Goal: Communication & Community: Answer question/provide support

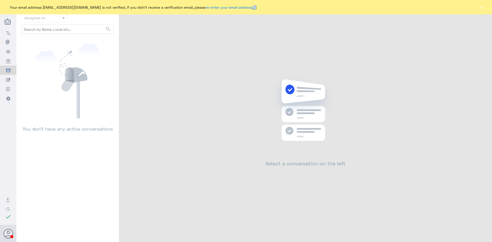
click at [483, 7] on button "×" at bounding box center [481, 7] width 5 height 5
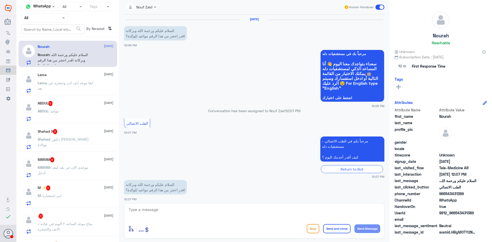
scroll to position [3, 0]
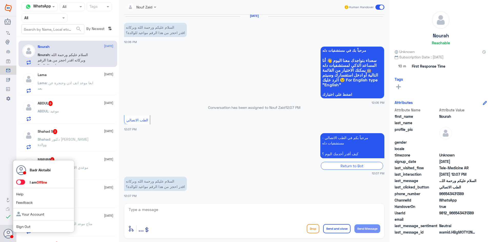
click at [23, 183] on span at bounding box center [20, 182] width 9 height 5
click at [0, 0] on input "checkbox" at bounding box center [0, 0] width 0 height 0
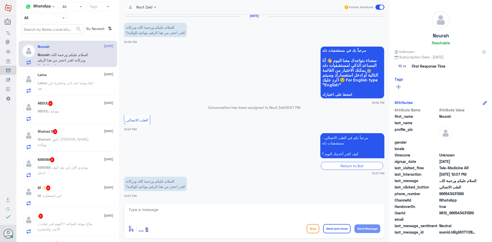
click at [156, 4] on span at bounding box center [156, 6] width 6 height 5
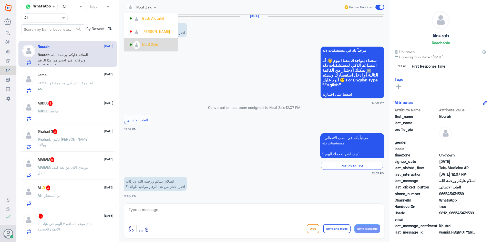
click at [154, 44] on div "Nouf Zaid" at bounding box center [150, 44] width 16 height 5
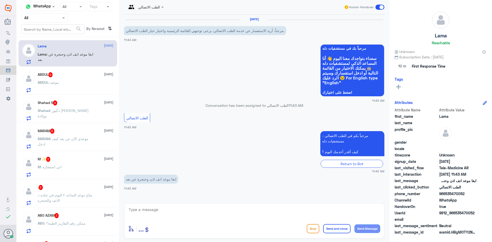
scroll to position [0, 0]
click at [85, 86] on div "ABDUL : موعيد" at bounding box center [76, 88] width 76 height 12
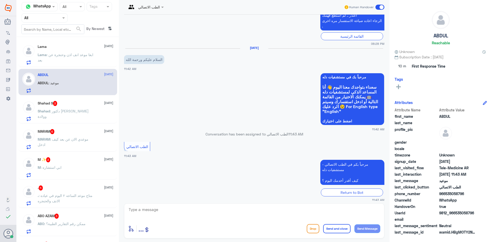
scroll to position [26, 0]
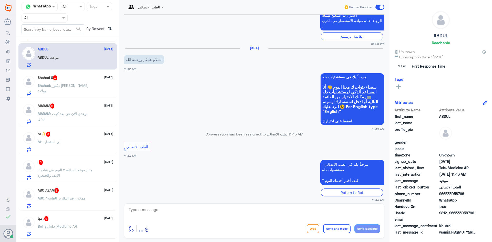
click at [85, 85] on div "Shahad : دكتور نساء وولادة" at bounding box center [76, 90] width 76 height 12
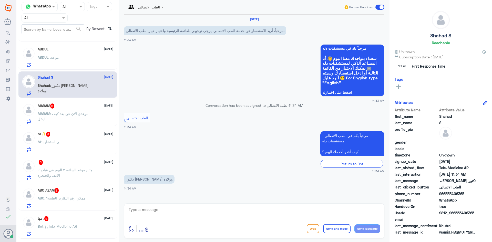
click at [181, 209] on textarea at bounding box center [254, 212] width 252 height 13
type textarea "م"
paste textarea "مرحبا معك بدر من الطب الاتصالي كيف اقدر اخدمك ؟"
type textarea "مرحبا معك بدر من الطب الاتصالي كيف اقدر اخدمك ؟"
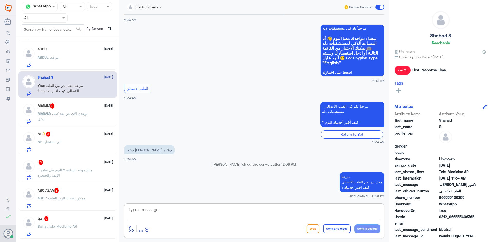
click at [193, 214] on textarea at bounding box center [254, 212] width 252 height 13
click at [99, 138] on div "M ✨ 3 7 September M : ابي استشاره" at bounding box center [76, 142] width 76 height 20
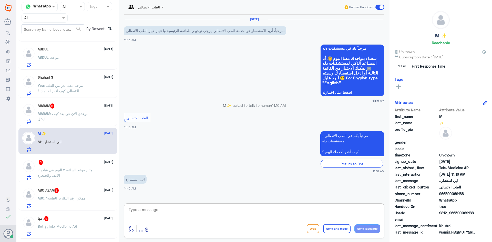
click at [199, 209] on textarea at bounding box center [254, 212] width 252 height 13
paste textarea "مرحبا معك بدر من الطب الاتصالي كيف اقدر اخدمك ؟"
type textarea "مرحبا معك بدر من الطب الاتصالي كيف اقدر اخدمك ؟"
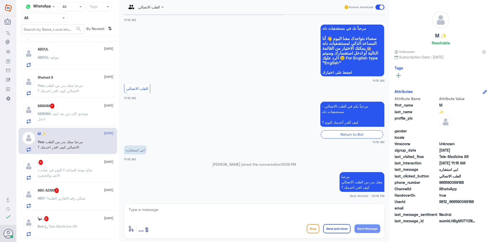
drag, startPoint x: 477, startPoint y: 204, endPoint x: 456, endPoint y: 203, distance: 20.5
click at [456, 203] on div "UserId 9812_966590069188" at bounding box center [441, 202] width 92 height 6
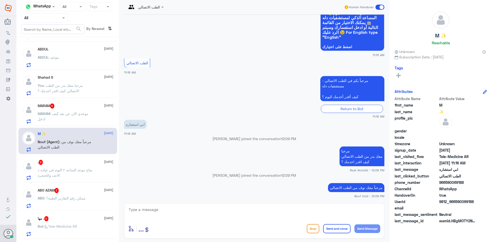
copy span "590069188"
click at [162, 6] on span at bounding box center [163, 6] width 6 height 5
click at [159, 23] on div "Badr Alotaibi" at bounding box center [151, 18] width 54 height 13
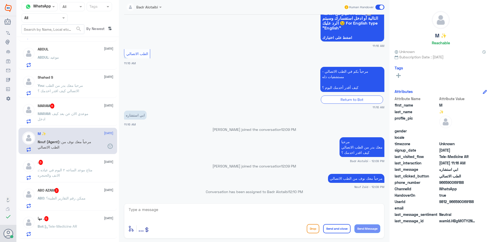
scroll to position [0, 0]
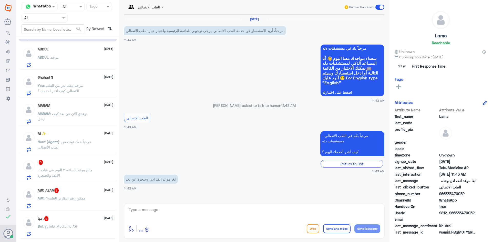
click at [53, 15] on div "Agent Filter All" at bounding box center [45, 17] width 46 height 9
drag, startPoint x: 49, startPoint y: 37, endPoint x: 49, endPoint y: 29, distance: 7.2
click at [49, 29] on div "All Unassigned Your Inbox Your Team" at bounding box center [45, 47] width 46 height 45
click at [49, 29] on div "All" at bounding box center [45, 29] width 46 height 9
click at [167, 211] on textarea at bounding box center [254, 212] width 252 height 13
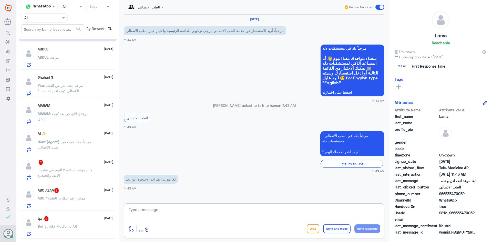
paste textarea "مرحبا معك بدر من الطب الاتصالي كيف اقدر اخدمك ؟"
type textarea "مرحبا معك بدر من الطب الاتصالي كيف اقدر اخدمك ؟"
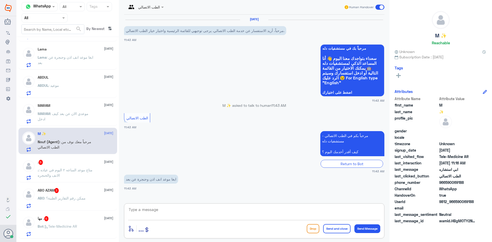
scroll to position [20, 0]
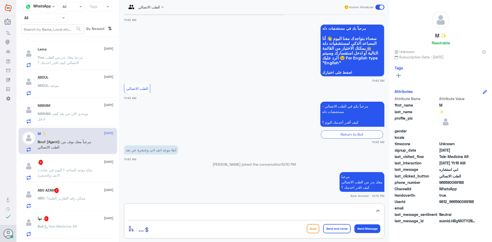
type textarea "ي"
type textarea "لا يوجد مواعيد عن بعد تخصص أنف واذن وحنجرة"
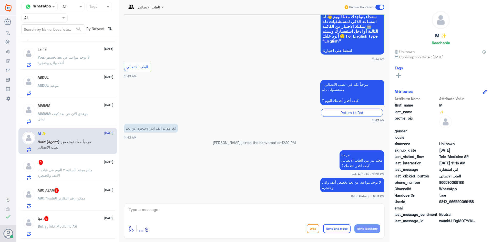
click at [380, 6] on span at bounding box center [380, 7] width 9 height 5
click at [0, 0] on input "checkbox" at bounding box center [0, 0] width 0 height 0
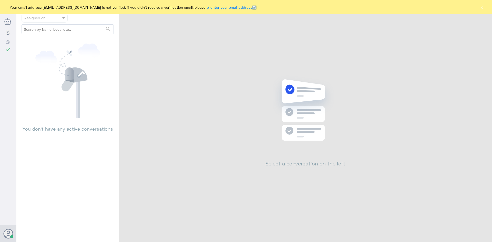
click at [482, 9] on button "×" at bounding box center [481, 7] width 5 height 5
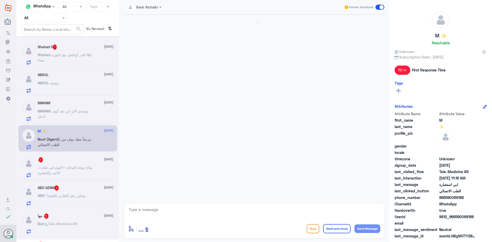
scroll to position [47, 0]
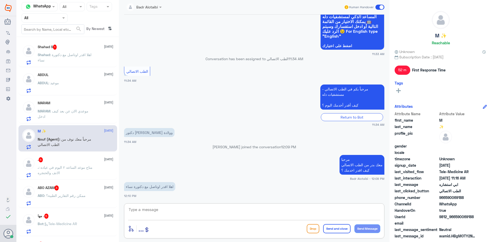
click at [210, 213] on textarea at bounding box center [254, 212] width 252 height 13
click at [209, 211] on textarea at bounding box center [254, 212] width 252 height 13
type textarea "يمكنك حجز موعد عن طريق التطبيق او الرقم الموحد 920012222"
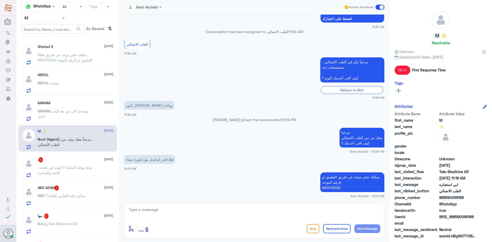
click at [378, 9] on span at bounding box center [380, 7] width 9 height 5
click at [0, 0] on input "checkbox" at bounding box center [0, 0] width 0 height 0
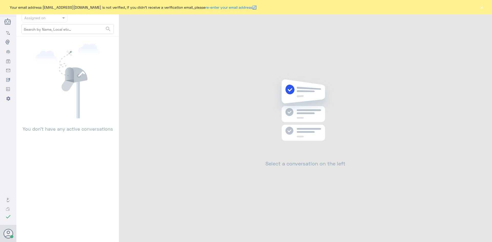
click at [480, 9] on button "×" at bounding box center [481, 7] width 5 height 5
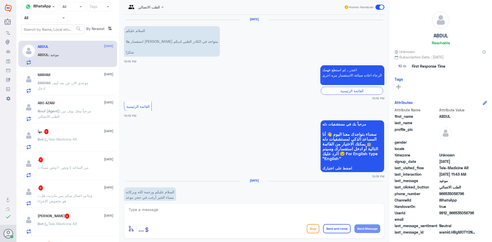
scroll to position [467, 0]
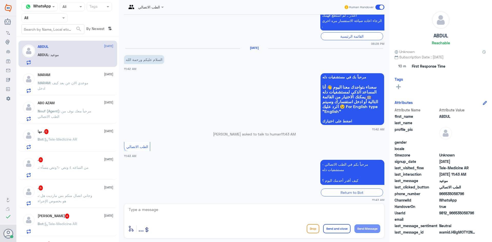
click at [67, 129] on div "مها . 5 [DATE] Bot : Tele-Medicine AR" at bounding box center [67, 138] width 99 height 26
click at [69, 133] on div "مها . 5 [DATE]" at bounding box center [76, 131] width 76 height 5
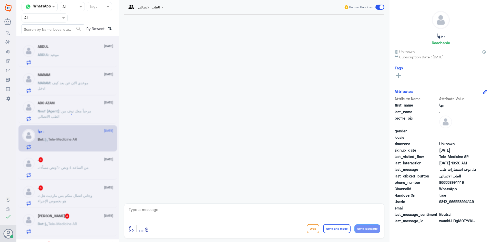
scroll to position [35, 0]
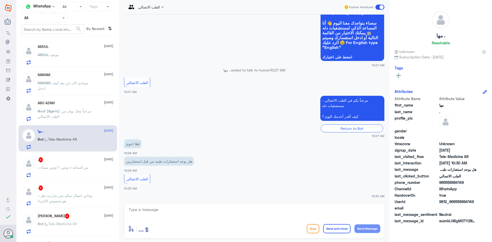
click at [217, 210] on textarea at bounding box center [254, 212] width 252 height 13
paste textarea "مرحبا معك بدر من الطب الاتصالي كيف اقدر اخدمك ؟"
type textarea "مرحبا معك بدر من الطب الاتصالي كيف اقدر اخدمك ؟"
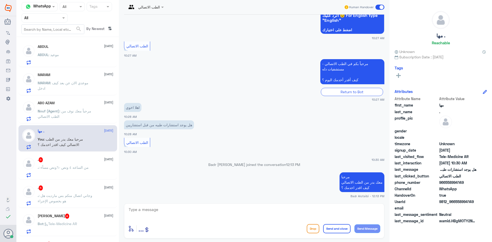
drag, startPoint x: 477, startPoint y: 202, endPoint x: 455, endPoint y: 202, distance: 21.5
click at [455, 202] on div "UserId 9812_966558994149" at bounding box center [441, 202] width 92 height 6
copy span "558994149"
click at [304, 210] on textarea at bounding box center [254, 212] width 252 height 13
type textarea "نعم يوجد"
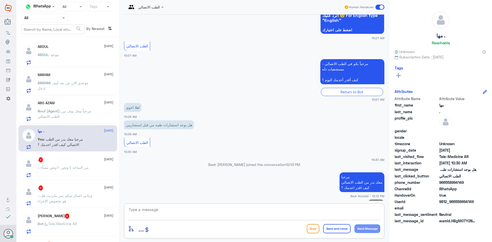
scroll to position [79, 0]
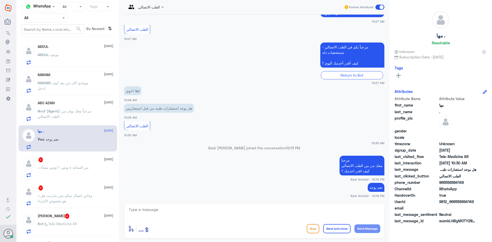
click at [68, 164] on div ". 5 7 September . : من الساعه ٤ ونص -٦ونص مساًء" at bounding box center [76, 167] width 76 height 20
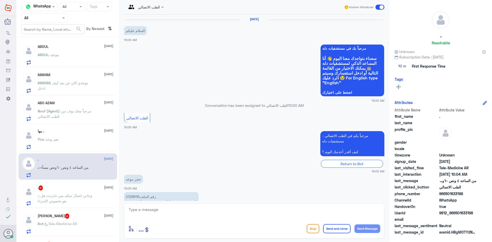
scroll to position [44, 0]
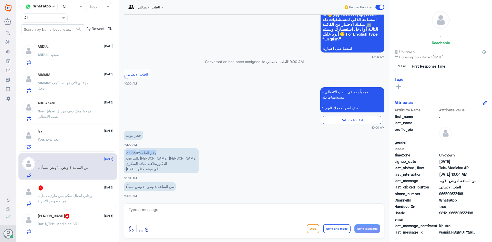
drag, startPoint x: 139, startPoint y: 153, endPoint x: 136, endPoint y: 153, distance: 2.6
click at [136, 153] on p "رقم الملف:2128616 المريضة: فاطمه علي يحيى سحاري الدكتورة:لافيه عيادة السكري الي…" at bounding box center [161, 160] width 75 height 25
click at [135, 153] on p "رقم الملف:2128616 المريضة: فاطمه علي يحيى سحاري الدكتورة:لافيه عيادة السكري الي…" at bounding box center [161, 160] width 75 height 25
drag, startPoint x: 126, startPoint y: 152, endPoint x: 140, endPoint y: 152, distance: 13.6
click at [140, 152] on p "رقم الملف:2128616 المريضة: فاطمه علي يحيى سحاري الدكتورة:لافيه عيادة السكري الي…" at bounding box center [161, 160] width 75 height 25
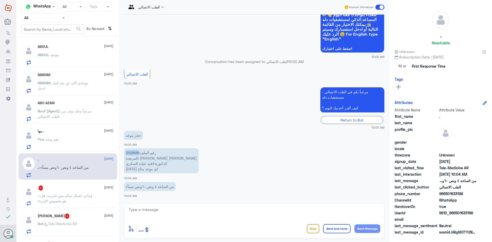
copy p "2128616"
click at [178, 208] on textarea at bounding box center [254, 212] width 252 height 13
paste textarea "مرحبا معك بدر من الطب الاتصالي كيف اقدر اخدمك ؟"
type textarea "مرحبا معك بدر من الطب الاتصالي كيف اقدر اخدمك ؟"
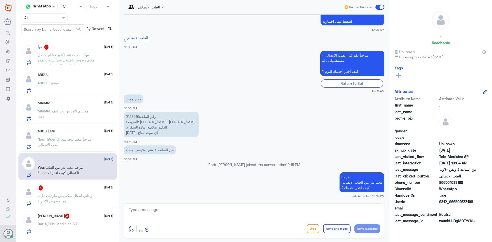
click at [67, 59] on span ": انا كنت عند دكتور عظام حاصل معاي رضوض باصبعي وتم تثبيته باعمده خشبيه وصرف لي …" at bounding box center [66, 63] width 57 height 21
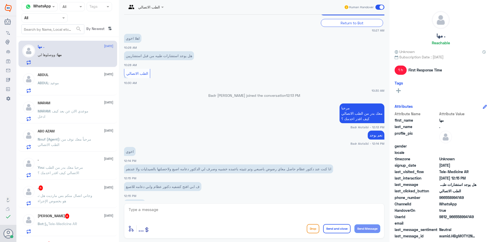
scroll to position [158, 0]
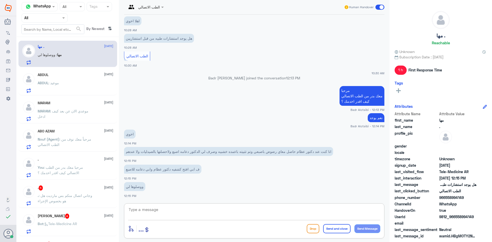
click at [213, 213] on textarea at bounding box center [254, 212] width 252 height 13
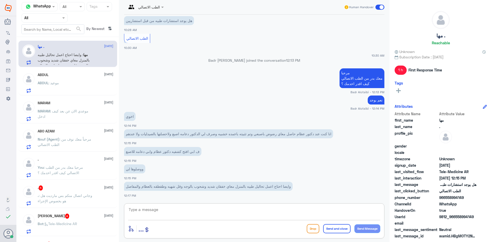
click at [185, 211] on textarea at bounding box center [254, 212] width 252 height 13
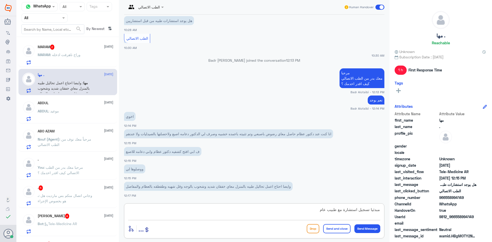
type textarea "مبدئيا تسجيل استشارة مع طبيب عام"
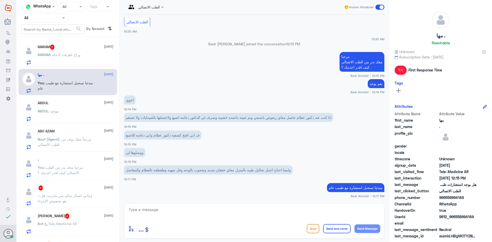
click at [83, 51] on div "MARAM 2 7 September MARAM : وراح ناهرفت اذخله" at bounding box center [76, 55] width 76 height 20
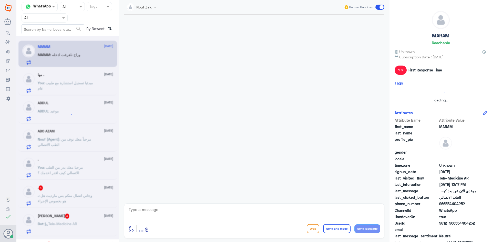
scroll to position [235, 0]
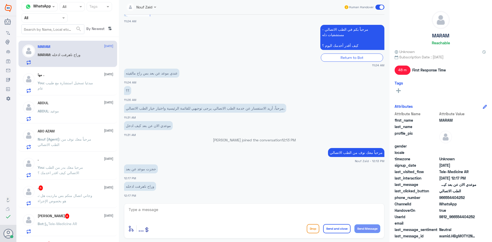
click at [149, 8] on div at bounding box center [141, 7] width 35 height 6
click at [154, 43] on div "Nouf Zaid" at bounding box center [150, 44] width 16 height 5
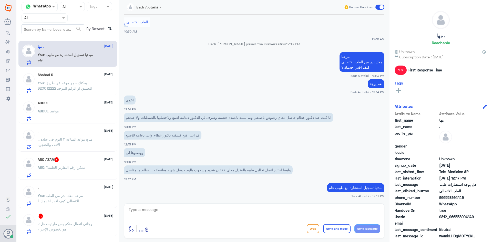
scroll to position [210, 0]
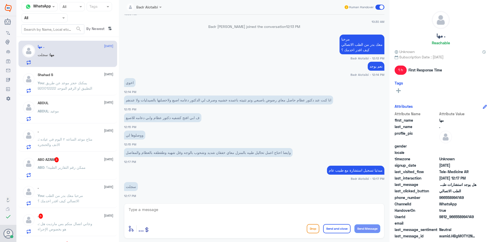
drag, startPoint x: 475, startPoint y: 218, endPoint x: 457, endPoint y: 219, distance: 18.8
click at [457, 219] on span "9812_966558994149" at bounding box center [457, 216] width 37 height 5
copy span "558994149"
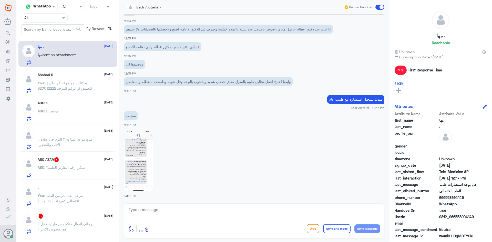
click at [132, 177] on img at bounding box center [138, 160] width 29 height 62
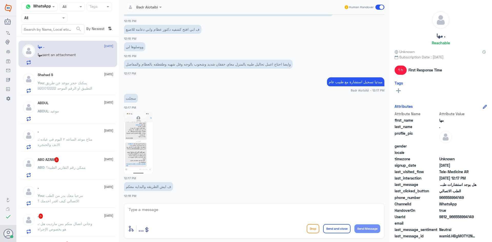
click at [249, 219] on div at bounding box center [254, 213] width 252 height 14
click at [244, 215] on textarea at bounding box center [254, 212] width 252 height 13
click at [379, 8] on span at bounding box center [380, 7] width 9 height 5
click at [0, 0] on input "checkbox" at bounding box center [0, 0] width 0 height 0
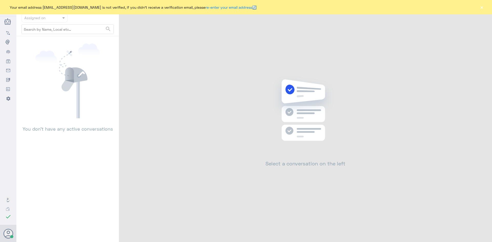
click at [484, 6] on button "×" at bounding box center [481, 7] width 5 height 5
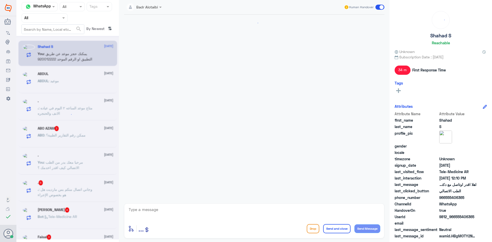
scroll to position [74, 0]
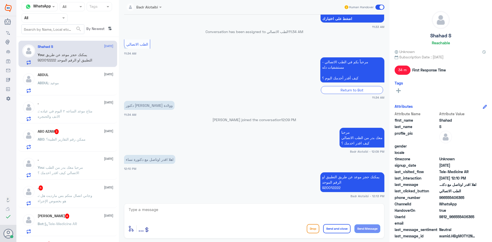
click at [379, 5] on span at bounding box center [380, 7] width 9 height 5
click at [0, 0] on input "checkbox" at bounding box center [0, 0] width 0 height 0
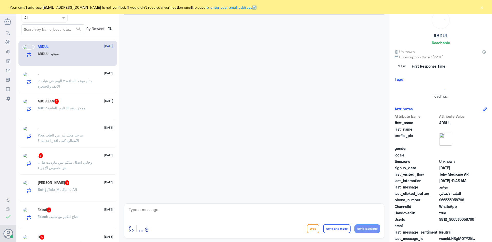
drag, startPoint x: 481, startPoint y: 8, endPoint x: 475, endPoint y: 7, distance: 6.2
click at [481, 7] on button "×" at bounding box center [481, 7] width 5 height 5
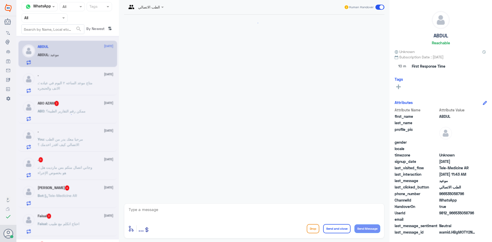
scroll to position [467, 0]
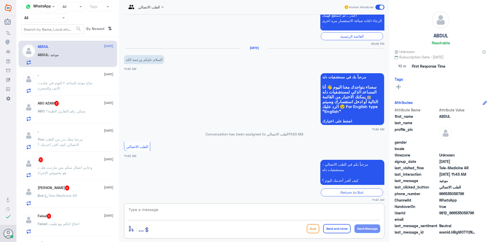
click at [222, 215] on textarea at bounding box center [254, 212] width 252 height 13
paste textarea "مرحبا معك بدر من الطب الاتصالي كيف اقدر اخدمك ؟"
type textarea "مرحبا معك بدر من الطب الاتصالي كيف اقدر اخدمك ؟"
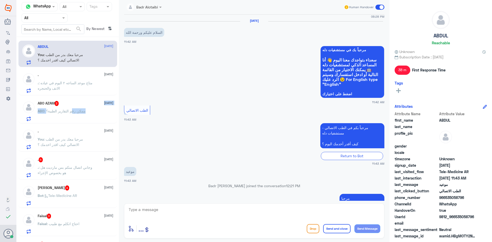
click at [72, 108] on div "ABO AZAM 3 7 September ABO : ممكن رقم التقارير الطبية؟" at bounding box center [76, 111] width 76 height 20
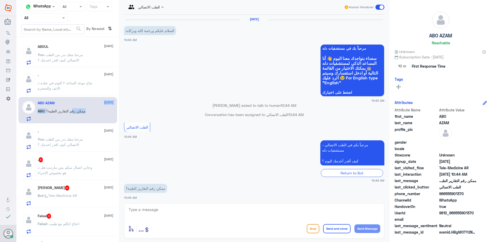
scroll to position [2, 0]
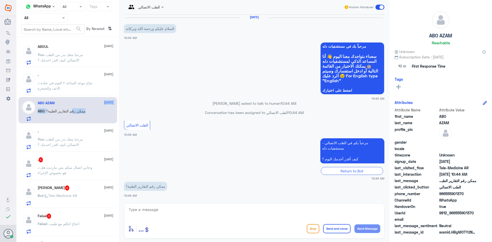
click at [74, 104] on div "ABO AZAM 7 September" at bounding box center [76, 103] width 76 height 4
click at [187, 207] on textarea at bounding box center [254, 212] width 252 height 13
paste textarea "مرحبا معك بدر من الطب الاتصالي كيف اقدر اخدمك ؟"
type textarea "مرحبا معك بدر من الطب الاتصالي كيف اقدر اخدمك ؟"
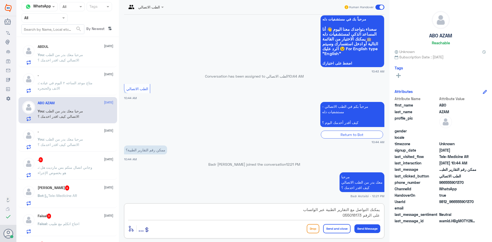
type textarea "يمكنك التواصل مع التقارير الطبية عبر الواتساب على الرقم 0550181732"
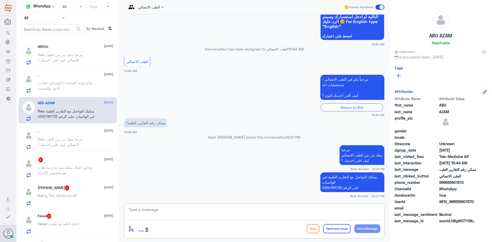
click at [378, 6] on span at bounding box center [380, 7] width 9 height 5
click at [0, 0] on input "checkbox" at bounding box center [0, 0] width 0 height 0
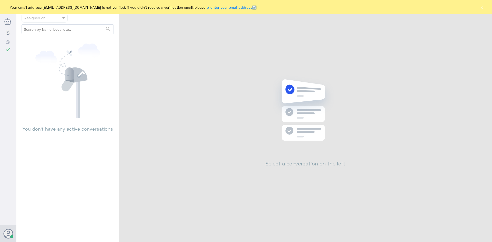
click at [481, 10] on button "×" at bounding box center [481, 7] width 5 height 5
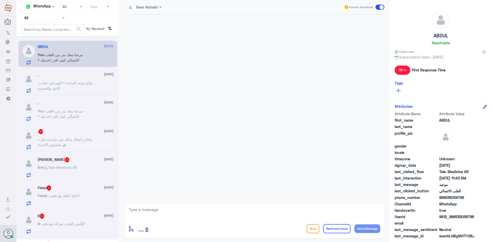
scroll to position [464, 0]
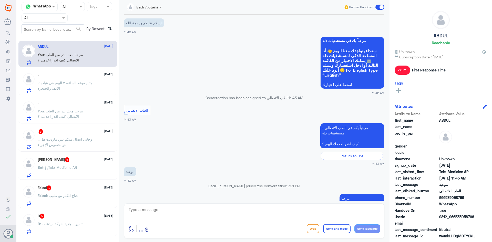
click at [381, 4] on div "Human Handover" at bounding box center [364, 7] width 41 height 9
click at [381, 5] on span at bounding box center [380, 7] width 9 height 5
click at [0, 0] on input "checkbox" at bounding box center [0, 0] width 0 height 0
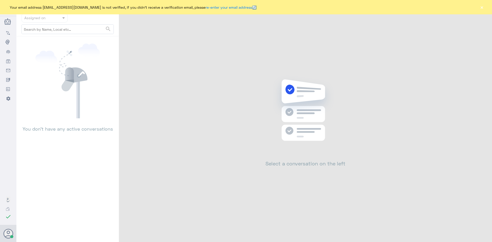
click at [482, 9] on button "×" at bounding box center [481, 7] width 5 height 5
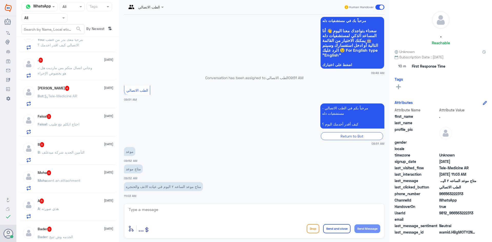
scroll to position [51, 0]
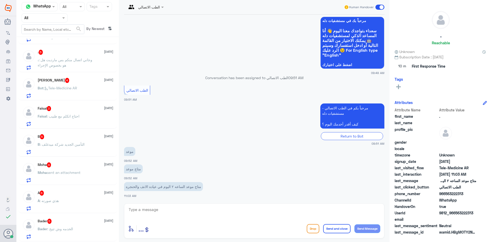
click at [94, 171] on div "[DEMOGRAPHIC_DATA] 4 [DATE] Moha sent an attachment" at bounding box center [76, 173] width 76 height 20
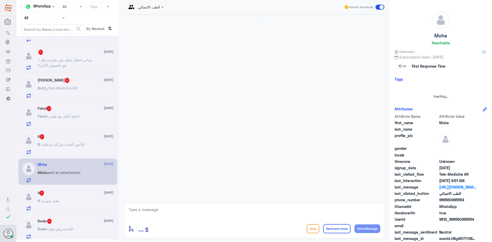
scroll to position [93, 0]
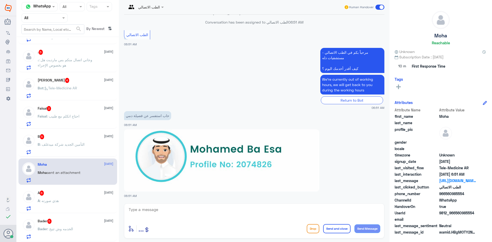
drag, startPoint x: 474, startPoint y: 213, endPoint x: 456, endPoint y: 214, distance: 17.5
click at [456, 214] on span "9812_966560985554" at bounding box center [457, 212] width 37 height 5
copy span "560985554"
click at [228, 211] on textarea at bounding box center [254, 212] width 252 height 13
click at [384, 167] on div "7 Sep 2025 مرحباً، أريد الاستفسار عن خدمة الطب الاتصالي. يرجى توجيهي للقائمة ال…" at bounding box center [255, 108] width 266 height 186
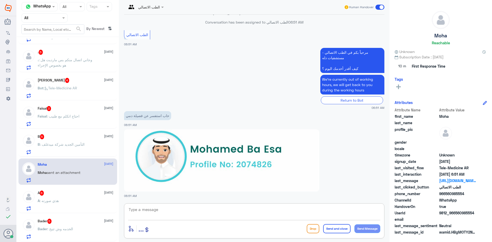
click at [328, 211] on textarea at bounding box center [254, 212] width 252 height 13
paste textarea "560985554"
type textarea "5"
paste textarea "مرحبا معك بدر من الطب الاتصالي كيف اقدر اخدمك ؟"
type textarea "مرحبا معك بدر من الطب الاتصالي كيف اقدر اخدمك ؟"
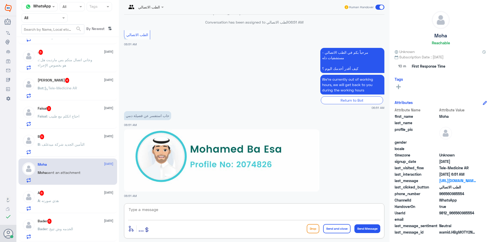
scroll to position [120, 0]
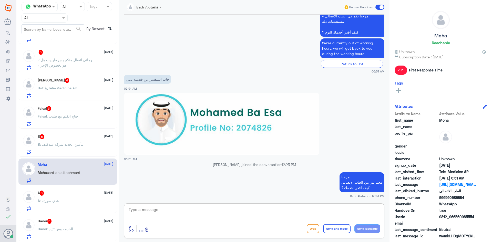
click at [293, 212] on textarea at bounding box center [254, 212] width 252 height 13
paste textarea "يمكنك تسجيل دخولك للتطبيق، واختر أيقونة "استشارة فورية" لطلب صرف الأدوية، أو إج…"
type textarea "يمكنك تسجيل دخولك للتطبيق، واختر أيقونة "استشارة فورية" لطلب صرف الأدوية، أو إج…"
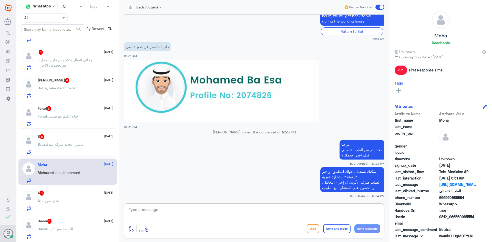
click at [381, 6] on span at bounding box center [380, 7] width 9 height 5
click at [0, 0] on input "checkbox" at bounding box center [0, 0] width 0 height 0
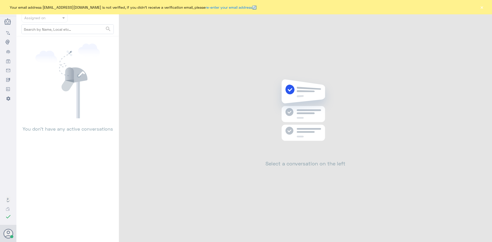
click at [483, 6] on button "×" at bounding box center [481, 7] width 5 height 5
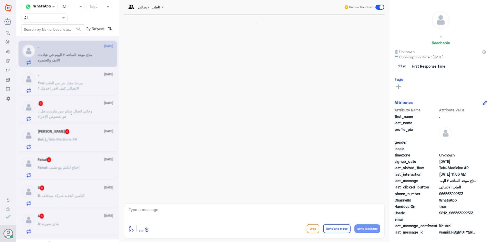
scroll to position [28, 0]
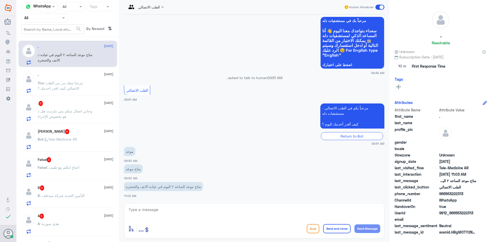
click at [97, 78] on div ". [DATE] You : مرحبا معك بدر من الطب الاتصالي كيف اقدر اخدمك ؟" at bounding box center [76, 83] width 76 height 20
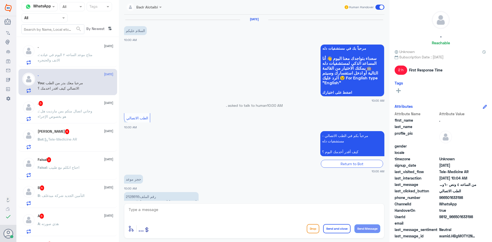
scroll to position [80, 0]
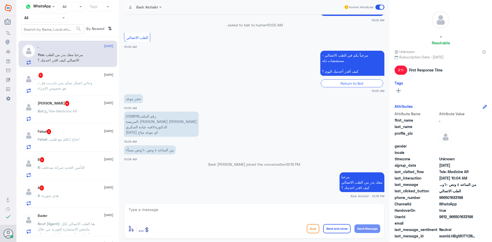
click at [74, 168] on span ": التأمين الجديد شركة ميدغلف" at bounding box center [62, 167] width 45 height 4
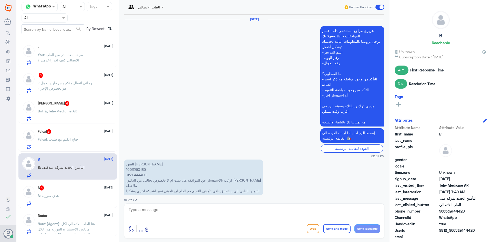
scroll to position [463, 0]
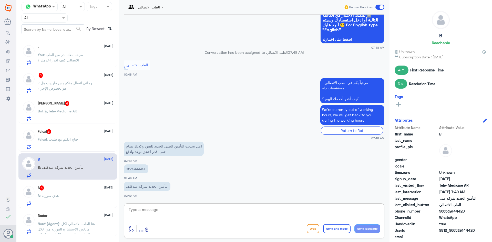
click at [193, 212] on textarea at bounding box center [254, 212] width 252 height 13
paste textarea "مرحبا معك بدر من الطب الاتصالي كيف اقدر اخدمك ؟"
type textarea "مرحبا معك بدر من الطب الاتصالي كيف اقدر اخدمك ؟"
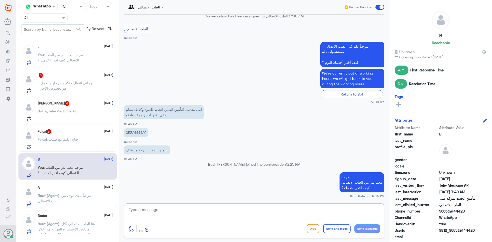
click at [141, 133] on p "0532444420" at bounding box center [136, 132] width 24 height 9
copy p "0532444420"
click at [145, 135] on p "0532444420" at bounding box center [136, 132] width 24 height 9
drag, startPoint x: 147, startPoint y: 133, endPoint x: 120, endPoint y: 133, distance: 26.9
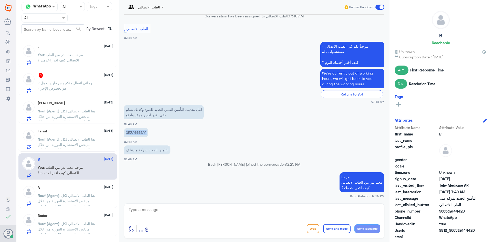
click at [120, 133] on div "الطب الاتصالي Human Handover 16 Aug 2025 عزيزي مراجع مستشفى دله - قسم الموافقات…" at bounding box center [254, 122] width 271 height 244
copy p "0532444420"
click at [252, 215] on textarea at bounding box center [254, 212] width 252 height 13
type textarea "ا"
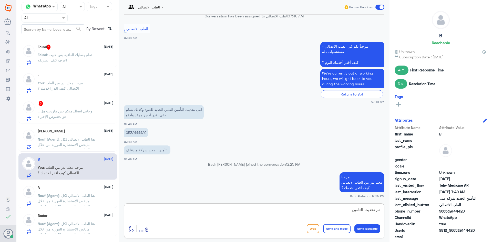
type textarea "تم تحديث التامين"
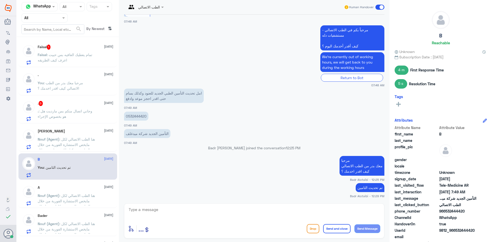
click at [380, 7] on span at bounding box center [380, 7] width 9 height 5
click at [0, 0] on input "checkbox" at bounding box center [0, 0] width 0 height 0
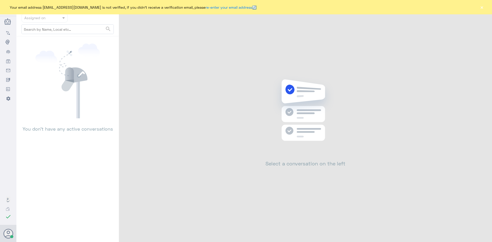
click at [483, 6] on button "×" at bounding box center [481, 7] width 5 height 5
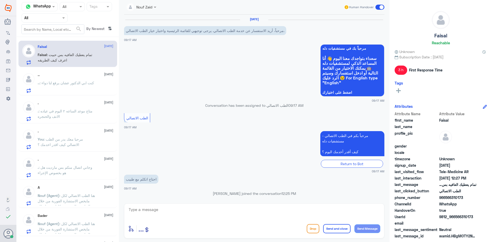
scroll to position [85, 0]
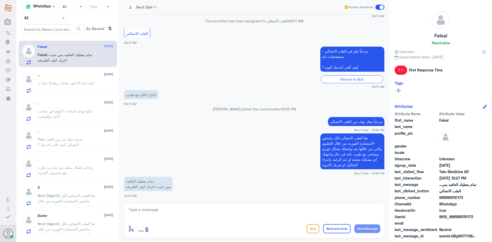
click at [152, 10] on div at bounding box center [141, 7] width 35 height 6
click at [153, 43] on div "Nouf Zaid" at bounding box center [150, 44] width 16 height 5
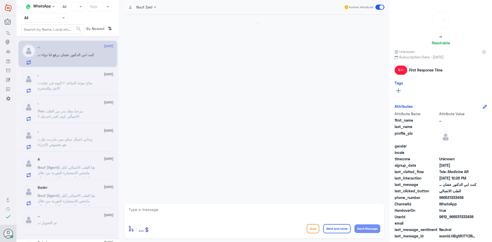
scroll to position [367, 0]
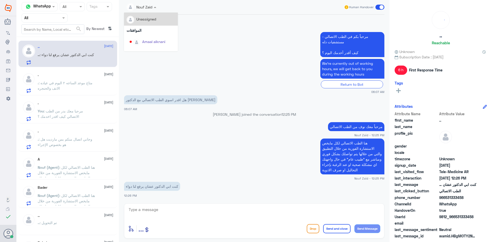
drag, startPoint x: 156, startPoint y: 7, endPoint x: 157, endPoint y: 14, distance: 6.7
click at [156, 7] on span at bounding box center [155, 7] width 3 height 1
click at [309, 55] on app-msgs-text "مرحباً بكم في الطب الاتصالي - مستشفيات دله كيف أقدر أخدمك اليوم ؟" at bounding box center [254, 45] width 260 height 26
click at [61, 81] on span ": متاج موعد الساعه ٢ اليوم في عياده الانف والحنجره" at bounding box center [65, 86] width 55 height 10
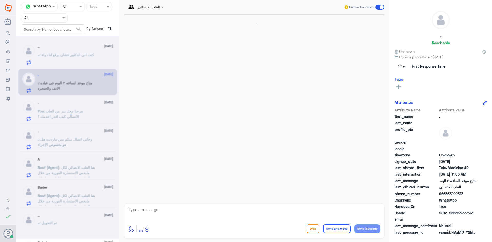
scroll to position [28, 0]
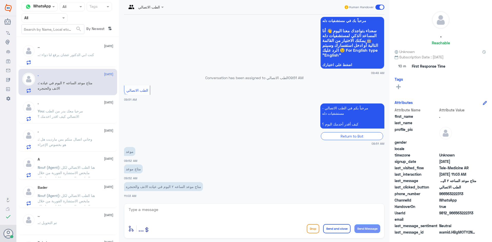
click at [69, 61] on p ".. : كنت ابي الدكتور عشان يرفع لنا دواء" at bounding box center [66, 58] width 56 height 13
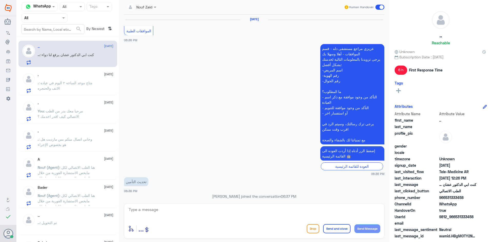
scroll to position [367, 0]
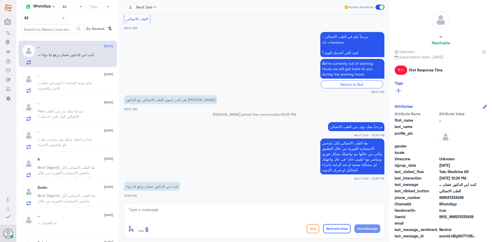
click at [67, 91] on p ". : متاج موعد الساعه ٢ اليوم في عياده الانف والحنجره" at bounding box center [67, 86] width 58 height 13
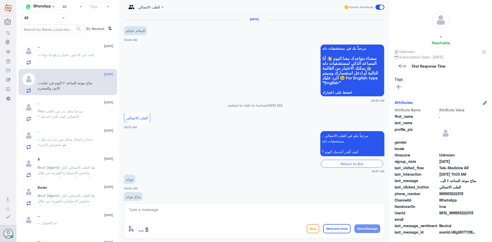
scroll to position [28, 0]
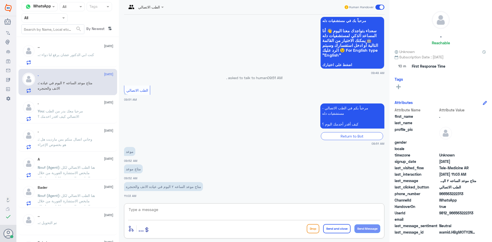
click at [170, 207] on textarea at bounding box center [254, 212] width 252 height 13
paste textarea "مرحبا معك بدر من الطب الاتصالي كيف اقدر اخدمك ؟"
type textarea "مرحبا معك بدر من الطب الاتصالي كيف اقدر اخدمك ؟"
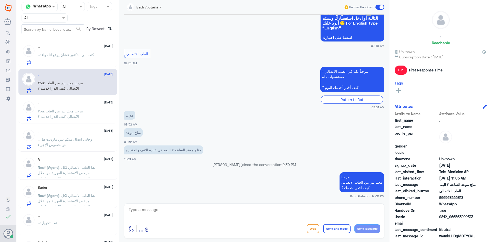
click at [376, 7] on span at bounding box center [380, 7] width 9 height 5
click at [0, 0] on input "checkbox" at bounding box center [0, 0] width 0 height 0
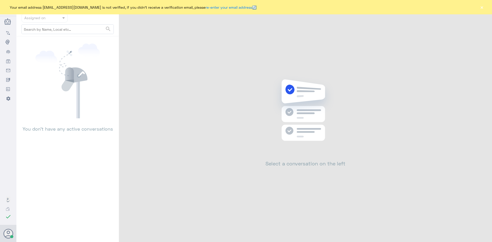
click at [481, 7] on button "×" at bounding box center [481, 7] width 5 height 5
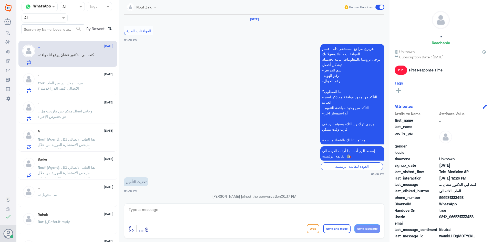
scroll to position [367, 0]
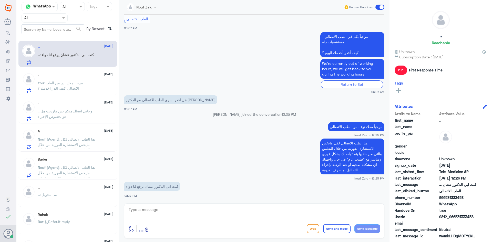
click at [150, 8] on div at bounding box center [141, 7] width 35 height 6
click at [156, 44] on div "Nouf Zaid" at bounding box center [150, 44] width 16 height 5
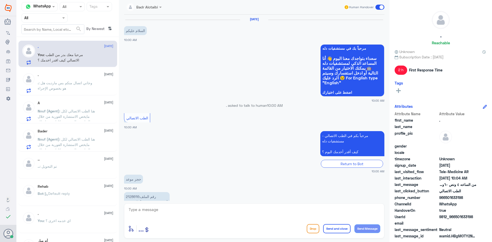
scroll to position [80, 0]
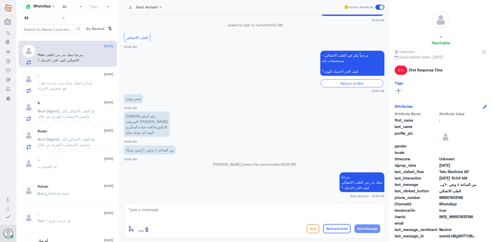
click at [379, 5] on span at bounding box center [380, 7] width 9 height 5
click at [0, 0] on input "checkbox" at bounding box center [0, 0] width 0 height 0
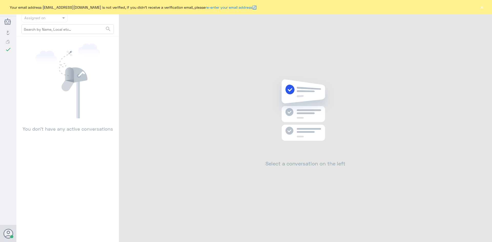
click at [483, 8] on button "×" at bounding box center [481, 7] width 5 height 5
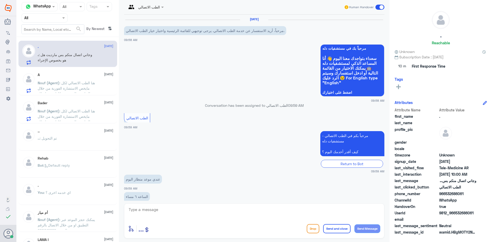
scroll to position [28, 0]
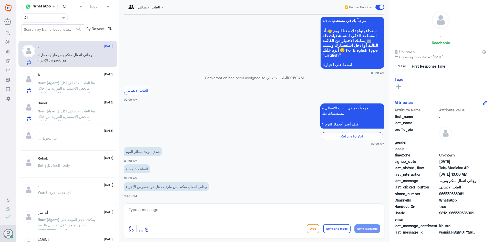
click at [74, 84] on span ": هنا الطب الاتصالي لكل مايخص الاستشارة الفورية من خلال التطبيق والتي من خلالها…" at bounding box center [66, 96] width 57 height 31
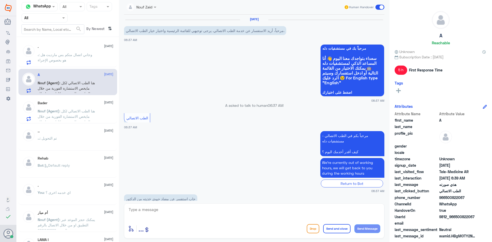
scroll to position [187, 0]
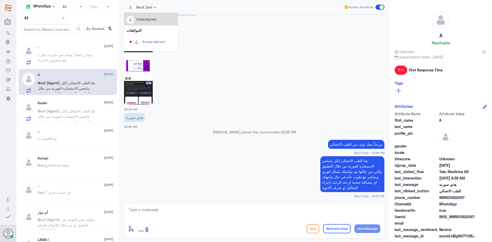
click at [144, 7] on input "text" at bounding box center [136, 7] width 18 height 6
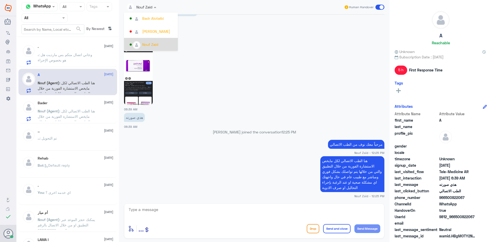
click at [152, 45] on div "Nouf Zaid" at bounding box center [150, 44] width 16 height 5
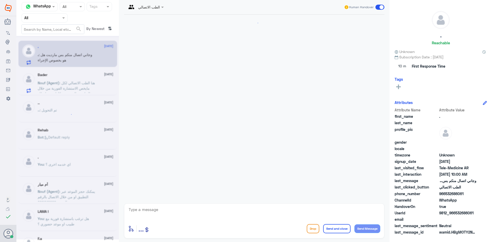
scroll to position [28, 0]
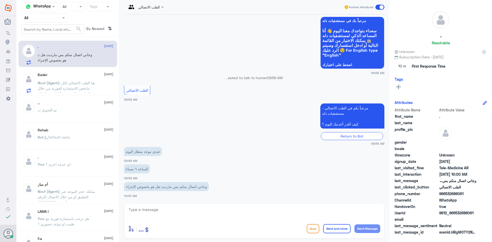
click at [72, 80] on p "Nouf (Agent) : هنا الطب الاتصالي لكل مايخص الاستشارة الفورية من خلال التطبيق وا…" at bounding box center [67, 86] width 58 height 13
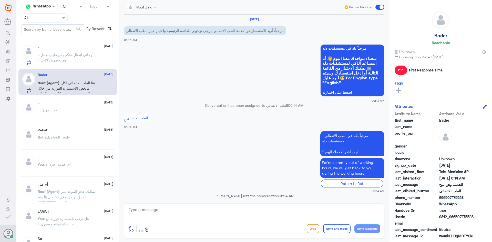
scroll to position [221, 0]
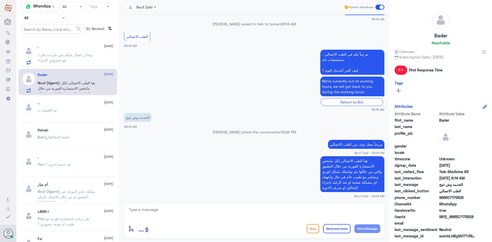
click at [155, 6] on span at bounding box center [156, 6] width 6 height 5
click at [159, 46] on div "Nouf Zaid" at bounding box center [153, 44] width 46 height 9
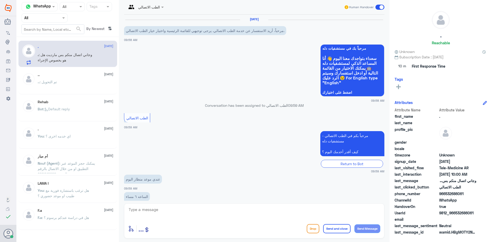
scroll to position [28, 0]
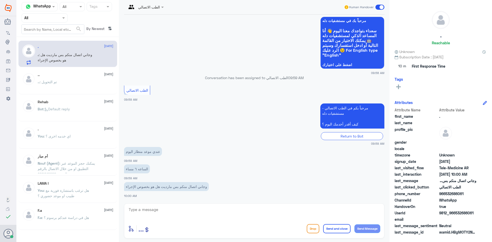
click at [209, 204] on div "enter flow name ... Drop Send and close Send Message" at bounding box center [254, 221] width 260 height 35
click at [209, 207] on textarea at bounding box center [254, 212] width 252 height 13
paste textarea "مرحبا معك بدر من الطب الاتصالي كيف اقدر اخدمك ؟"
type textarea "مرحبا معك بدر من الطب الاتصالي كيف اقدر اخدمك ؟"
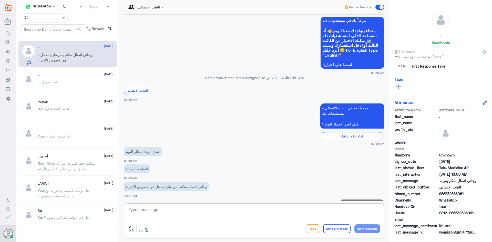
scroll to position [55, 0]
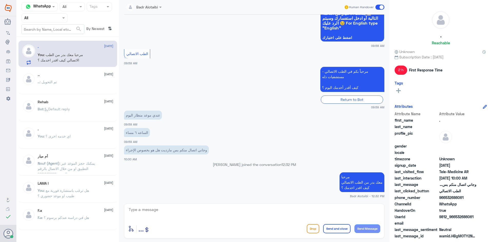
click at [374, 9] on div "Human Handover" at bounding box center [364, 7] width 41 height 9
click at [378, 8] on span at bounding box center [380, 7] width 9 height 5
click at [0, 0] on input "checkbox" at bounding box center [0, 0] width 0 height 0
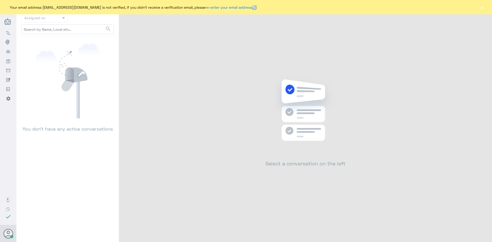
click at [483, 8] on button "×" at bounding box center [481, 7] width 5 height 5
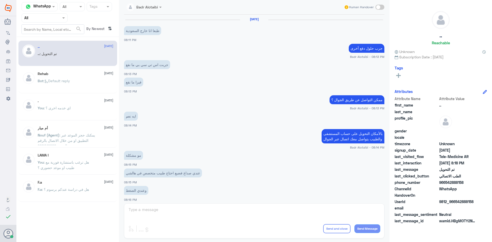
scroll to position [168, 0]
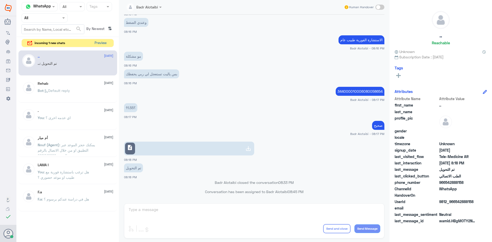
click at [104, 46] on button "Preview" at bounding box center [101, 43] width 16 height 8
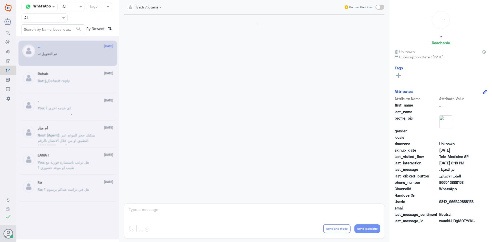
scroll to position [168, 0]
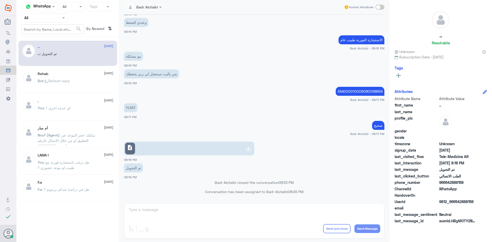
click at [56, 21] on div at bounding box center [45, 18] width 46 height 6
click at [55, 37] on div "Unassigned" at bounding box center [45, 41] width 46 height 12
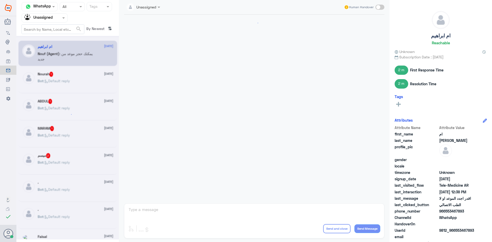
scroll to position [124, 0]
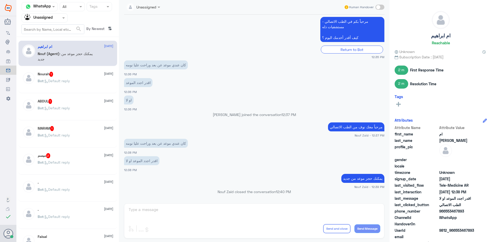
click at [77, 80] on div "Bot : Default reply" at bounding box center [76, 85] width 76 height 12
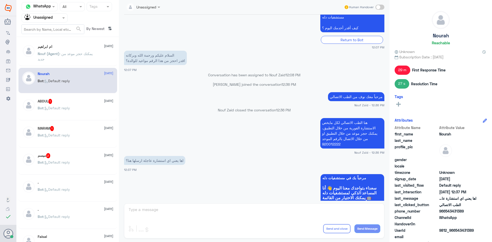
scroll to position [138, 0]
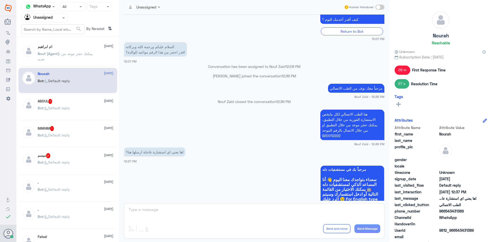
drag, startPoint x: 465, startPoint y: 212, endPoint x: 446, endPoint y: 212, distance: 19.2
click at [446, 212] on span "966543431389" at bounding box center [457, 211] width 37 height 5
copy span "543431389"
click at [47, 104] on h5 "ABDUL 1" at bounding box center [45, 101] width 15 height 5
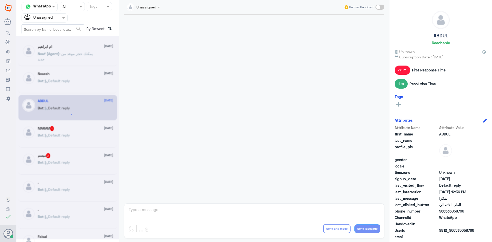
scroll to position [434, 0]
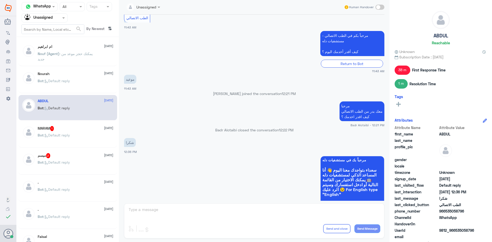
click at [379, 9] on span at bounding box center [380, 7] width 9 height 5
click at [0, 0] on input "checkbox" at bounding box center [0, 0] width 0 height 0
click at [217, 205] on div "enter flow name ... Drop Send and close Send Message" at bounding box center [254, 221] width 260 height 35
click at [215, 209] on textarea at bounding box center [254, 212] width 252 height 13
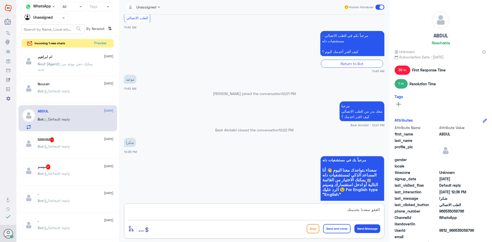
type textarea "العفو سعدنا بخدمتك"
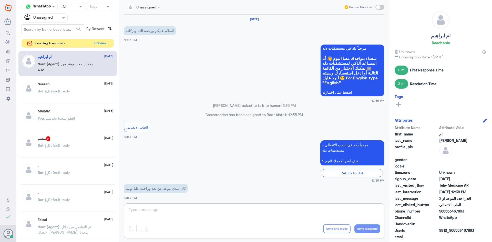
scroll to position [124, 0]
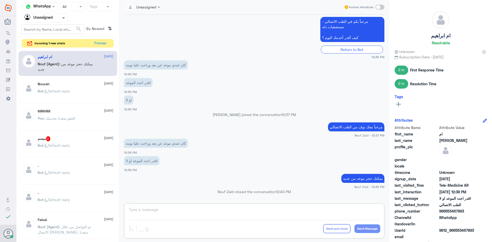
click at [64, 18] on span at bounding box center [63, 18] width 3 height 2
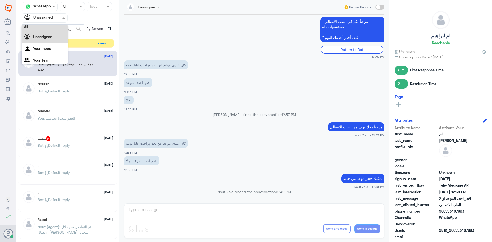
scroll to position [0, 0]
click at [54, 28] on div "All" at bounding box center [45, 29] width 46 height 9
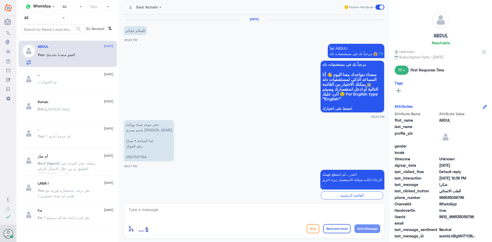
scroll to position [406, 0]
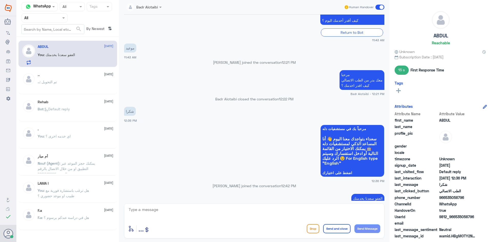
click at [380, 7] on span at bounding box center [380, 7] width 9 height 5
click at [0, 0] on input "checkbox" at bounding box center [0, 0] width 0 height 0
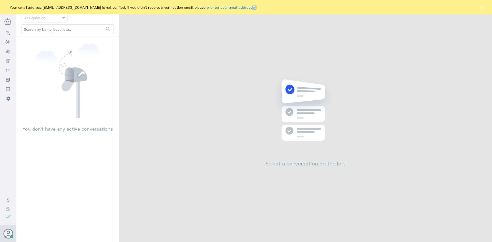
click at [483, 6] on button "×" at bounding box center [481, 7] width 5 height 5
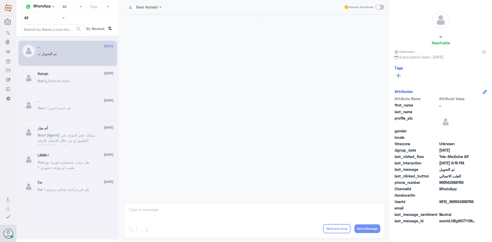
scroll to position [168, 0]
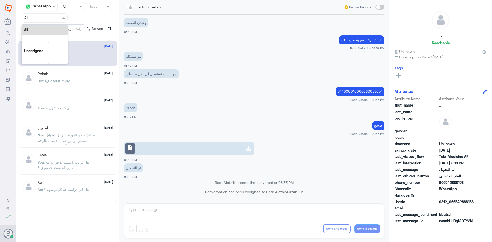
click at [64, 21] on div "Agent Filter All" at bounding box center [45, 17] width 46 height 9
click at [58, 37] on div "Unassigned" at bounding box center [45, 41] width 46 height 12
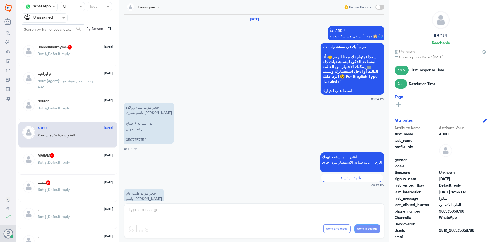
scroll to position [398, 0]
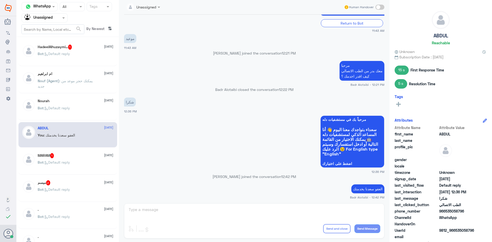
click at [70, 162] on span "Bot : Default reply" at bounding box center [54, 162] width 32 height 4
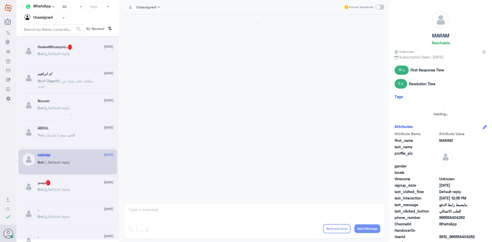
scroll to position [243, 0]
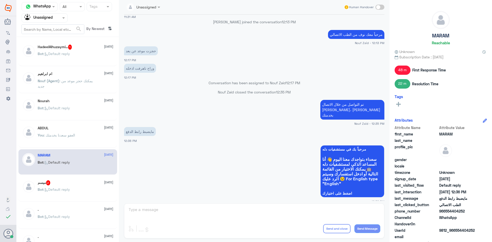
click at [66, 187] on span ": Default reply" at bounding box center [57, 189] width 26 height 4
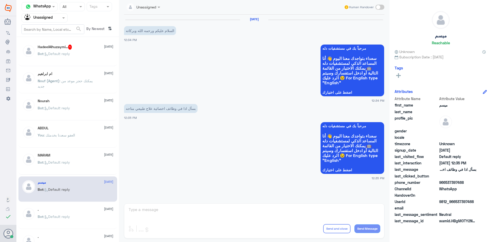
click at [66, 62] on p "Bot : Default reply" at bounding box center [54, 57] width 32 height 13
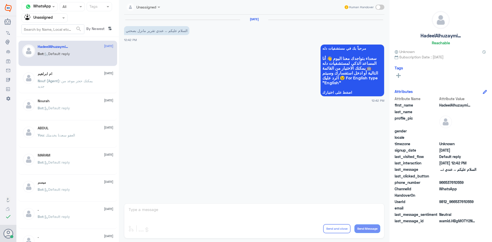
click at [384, 8] on span at bounding box center [380, 7] width 9 height 5
click at [0, 0] on input "checkbox" at bounding box center [0, 0] width 0 height 0
click at [299, 210] on textarea at bounding box center [254, 212] width 252 height 13
paste textarea "مرحبا معك بدر من الطب الاتصالي كيف اقدر اخدمك ؟"
type textarea "مرحبا معك بدر من الطب الاتصالي كيف اقدر اخدمك ؟"
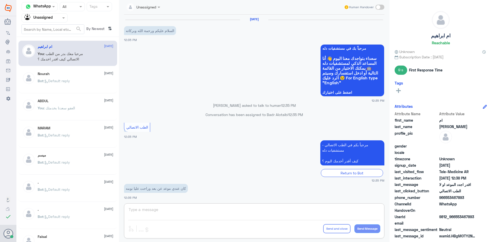
scroll to position [124, 0]
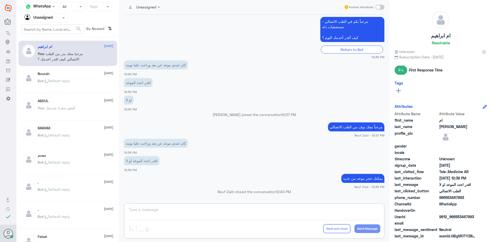
click at [46, 19] on input "text" at bounding box center [38, 18] width 28 height 6
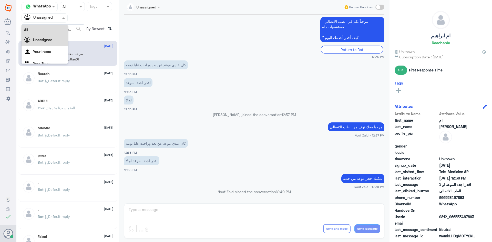
click at [45, 25] on div "All" at bounding box center [45, 29] width 46 height 9
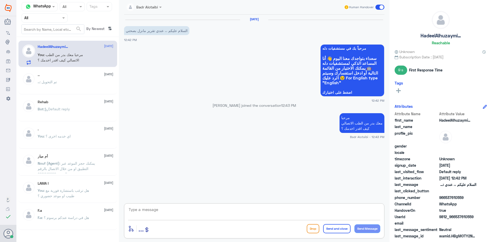
click at [212, 216] on textarea at bounding box center [254, 212] width 252 height 13
type textarea "يمكنك التواصل مع التقارير الطبية عبر الواتساب على الرقم 0550181732"
click at [383, 6] on span at bounding box center [380, 7] width 9 height 5
click at [0, 0] on input "checkbox" at bounding box center [0, 0] width 0 height 0
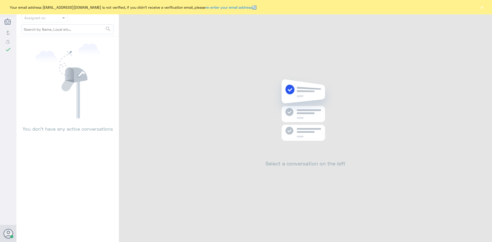
click at [482, 8] on button "×" at bounding box center [481, 7] width 5 height 5
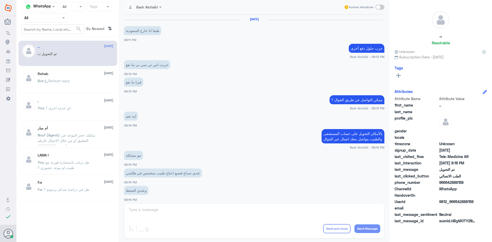
scroll to position [168, 0]
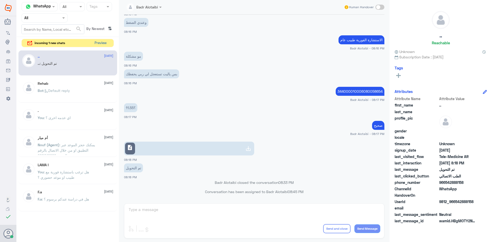
click at [99, 42] on button "Preview" at bounding box center [101, 43] width 16 height 8
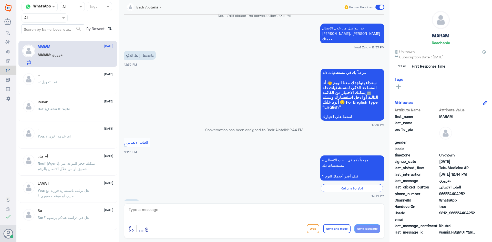
scroll to position [226, 0]
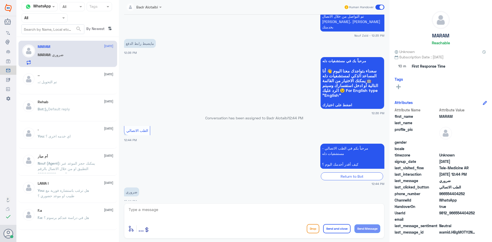
drag, startPoint x: 474, startPoint y: 210, endPoint x: 456, endPoint y: 213, distance: 18.1
click at [456, 213] on span "9812_966554404252" at bounding box center [457, 212] width 37 height 5
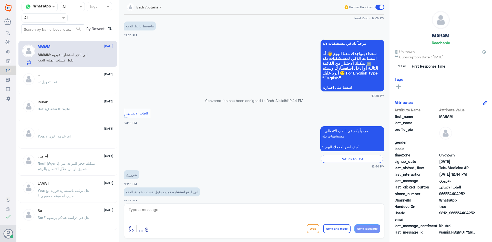
copy span "554404252"
click at [294, 180] on div "ضروري 12:44 PM" at bounding box center [254, 177] width 260 height 17
click at [233, 132] on app-msgs-text "مرحباً بكم في الطب الاتصالي - مستشفيات دله كيف أقدر أخدمك اليوم ؟" at bounding box center [254, 139] width 260 height 26
click at [178, 215] on textarea at bounding box center [254, 212] width 252 height 13
click at [234, 216] on textarea at bounding box center [254, 212] width 252 height 13
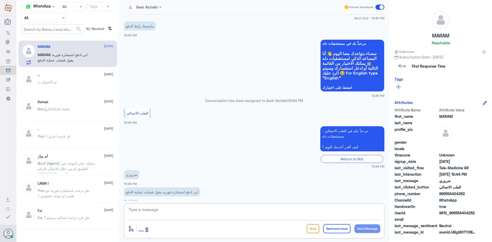
paste textarea "مرحبا معك بدر من الطب الاتصالي كيف اقدر اخدمك ؟"
type textarea "مرحبا معك بدر من الطب الاتصالي كيف اقدر اخدمك ؟"
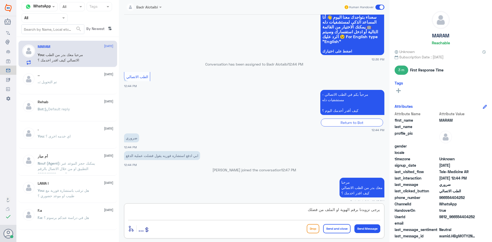
type textarea "يرجى تزويدنا برقم الهوية او الملف من فضلك"
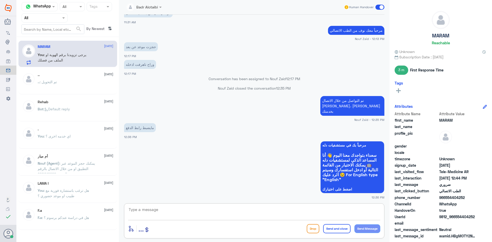
scroll to position [292, 0]
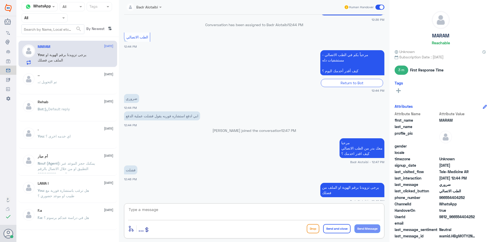
click at [243, 218] on textarea at bounding box center [254, 212] width 252 height 13
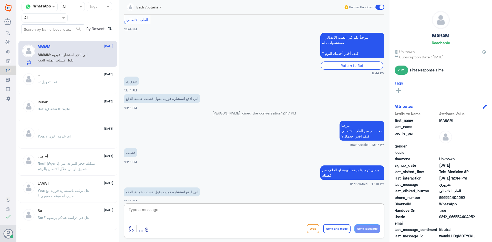
click at [222, 216] on textarea at bounding box center [254, 212] width 252 height 13
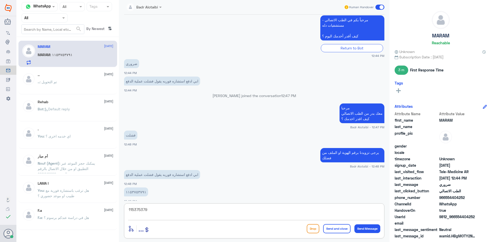
type textarea "1153753791"
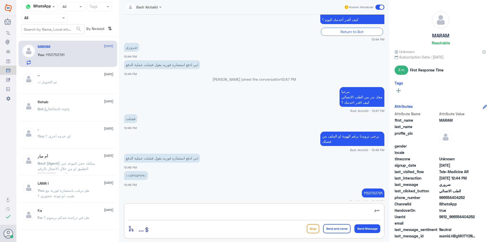
type textarea "س"
type textarea "لحظات من فضلك"
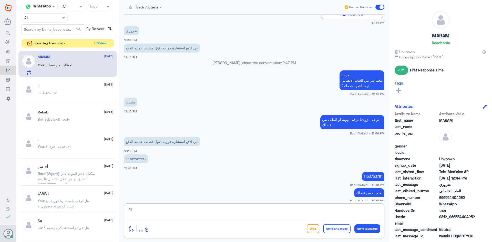
type textarea "1"
drag, startPoint x: 165, startPoint y: 206, endPoint x: 126, endPoint y: 212, distance: 39.4
click at [126, 212] on div "1153753791 enter flow name ... Drop Send and close Send Message" at bounding box center [254, 221] width 260 height 35
type textarea "1153753791"
click at [252, 217] on textarea at bounding box center [254, 212] width 252 height 13
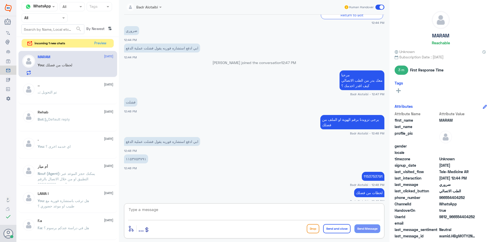
click at [244, 213] on textarea at bounding box center [254, 212] width 252 height 13
click at [243, 211] on textarea at bounding box center [254, 212] width 252 height 13
click at [246, 216] on textarea at bounding box center [254, 212] width 252 height 13
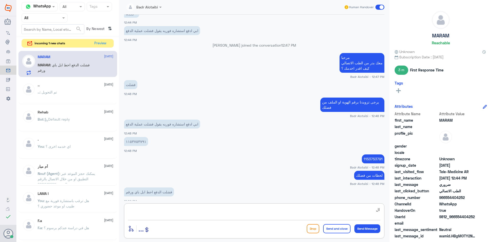
type textarea "ا"
type textarea "م"
type textarea "سوف يتم الاتصال بك"
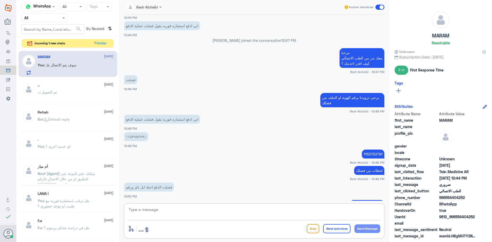
scroll to position [619, 0]
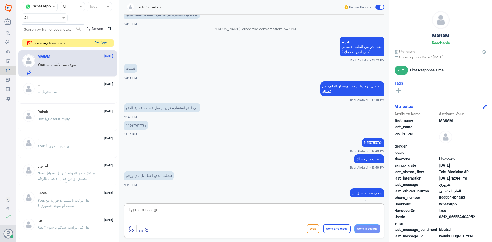
click at [100, 43] on button "Preview" at bounding box center [101, 43] width 16 height 8
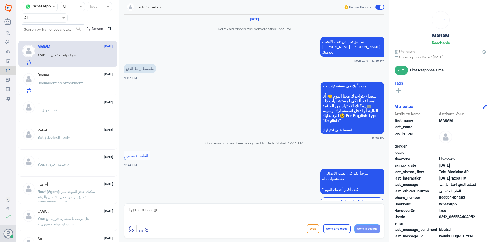
scroll to position [220, 0]
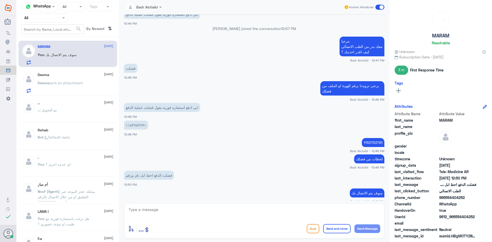
click at [90, 76] on div "Deema 7 September" at bounding box center [76, 75] width 76 height 4
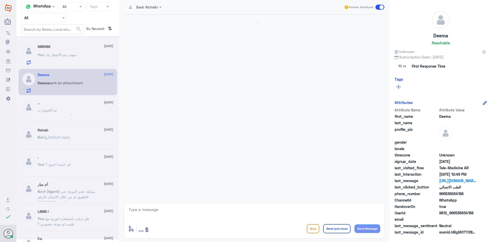
scroll to position [86, 0]
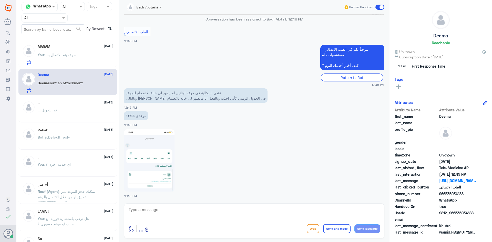
click at [149, 164] on img at bounding box center [149, 160] width 51 height 62
click at [199, 214] on textarea at bounding box center [254, 212] width 252 height 13
drag, startPoint x: 475, startPoint y: 214, endPoint x: 456, endPoint y: 213, distance: 18.7
click at [456, 213] on span "9812_966536934188" at bounding box center [457, 212] width 37 height 5
copy span "536934188"
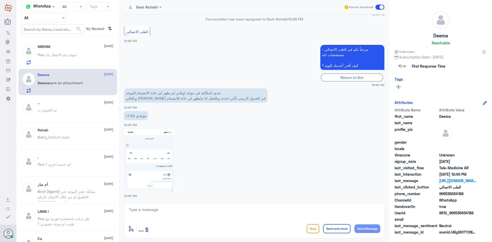
click at [229, 217] on textarea at bounding box center [254, 212] width 252 height 13
paste textarea "مرحبا معك بدر من الطب الاتصالي كيف اقدر اخدمك ؟"
type textarea "مرحبا معك بدر من الطب الاتصالي كيف اقدر اخدمك ؟"
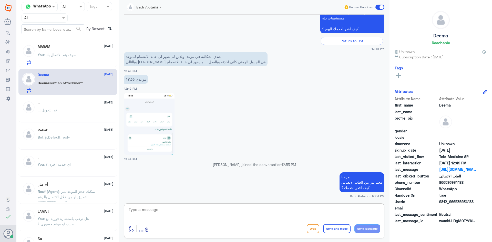
click at [232, 215] on textarea at bounding box center [254, 212] width 252 height 13
click at [162, 137] on img at bounding box center [149, 124] width 51 height 62
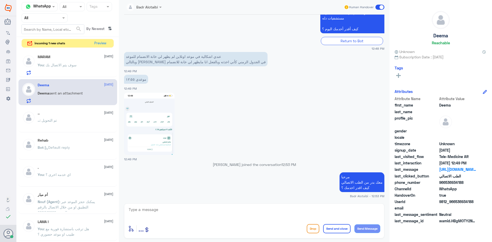
drag, startPoint x: 292, startPoint y: 164, endPoint x: 224, endPoint y: 162, distance: 68.7
click at [224, 162] on p "Badr Alotaibi joined the conversation 12:53 PM" at bounding box center [254, 164] width 260 height 5
click at [214, 164] on p "Badr Alotaibi joined the conversation 12:53 PM" at bounding box center [254, 164] width 260 height 5
drag, startPoint x: 213, startPoint y: 164, endPoint x: 292, endPoint y: 167, distance: 79.3
click at [292, 167] on p "Badr Alotaibi joined the conversation 12:53 PM" at bounding box center [254, 164] width 260 height 5
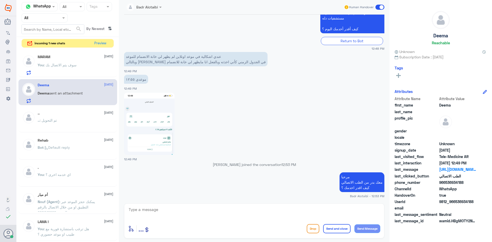
click at [294, 164] on p "Badr Alotaibi joined the conversation 12:53 PM" at bounding box center [254, 164] width 260 height 5
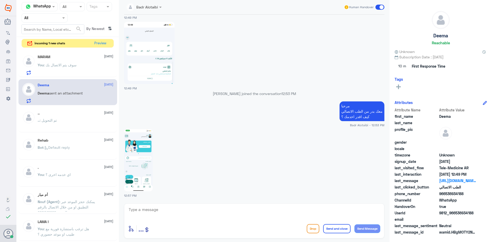
click at [146, 183] on img at bounding box center [138, 160] width 29 height 62
click at [175, 213] on textarea at bounding box center [254, 212] width 252 height 13
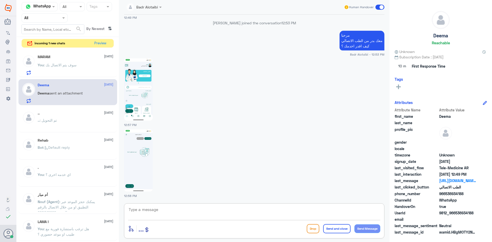
click at [145, 100] on img at bounding box center [138, 89] width 29 height 62
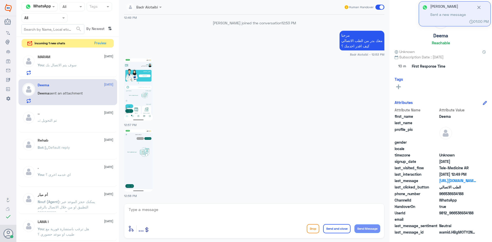
click at [142, 158] on img at bounding box center [138, 160] width 29 height 62
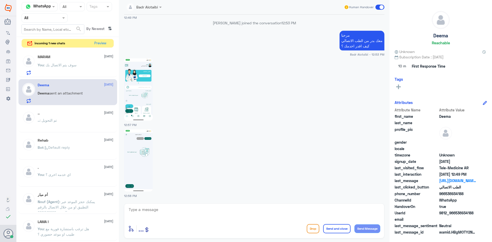
click at [378, 10] on div "Human Handover" at bounding box center [364, 7] width 41 height 9
click at [379, 9] on span at bounding box center [380, 7] width 9 height 5
click at [0, 0] on input "checkbox" at bounding box center [0, 0] width 0 height 0
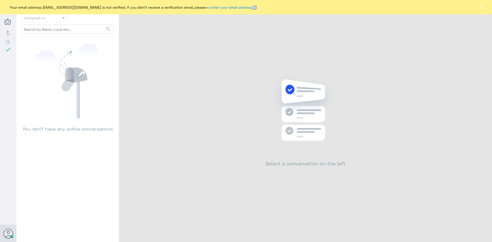
click at [482, 7] on button "×" at bounding box center [481, 7] width 5 height 5
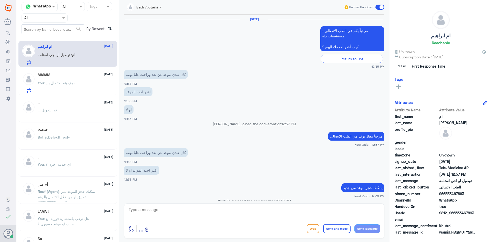
scroll to position [271, 0]
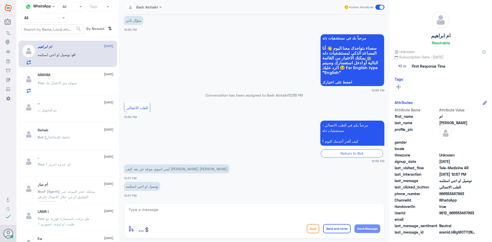
click at [189, 214] on textarea at bounding box center [254, 212] width 252 height 13
drag, startPoint x: 474, startPoint y: 214, endPoint x: 456, endPoint y: 215, distance: 17.7
click at [456, 215] on span "9812_966553467893" at bounding box center [457, 212] width 37 height 5
copy span "553467893"
click at [218, 209] on textarea at bounding box center [254, 212] width 252 height 13
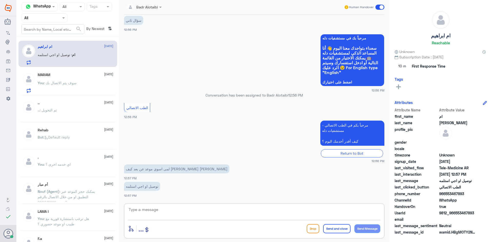
paste textarea "مرحبا معك بدر من الطب الاتصالي كيف اقدر اخدمك ؟"
type textarea "مرحبا معك بدر من الطب الاتصالي كيف اقدر اخدمك ؟"
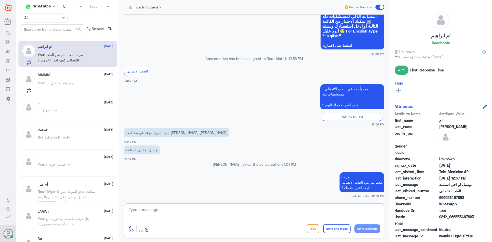
click at [67, 79] on div "MARAM 7 September You : سوف يتم الاتصال بك" at bounding box center [76, 83] width 76 height 20
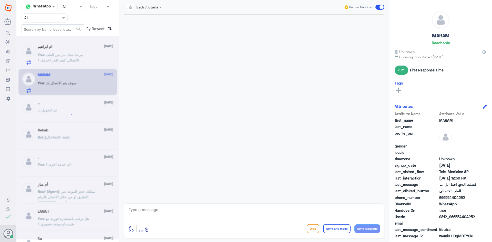
scroll to position [220, 0]
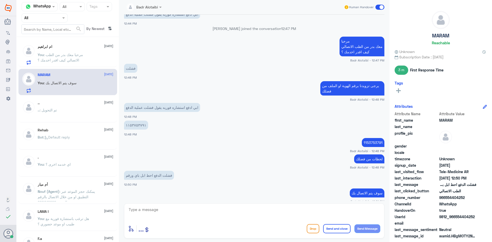
click at [75, 55] on span ": مرحبا معك بدر من الطب الاتصالي كيف اقدر اخدمك ؟" at bounding box center [60, 58] width 45 height 10
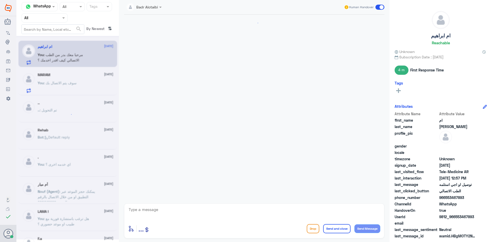
scroll to position [246, 0]
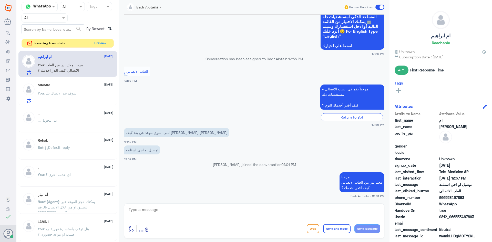
click at [380, 5] on span at bounding box center [380, 7] width 9 height 5
click at [0, 0] on input "checkbox" at bounding box center [0, 0] width 0 height 0
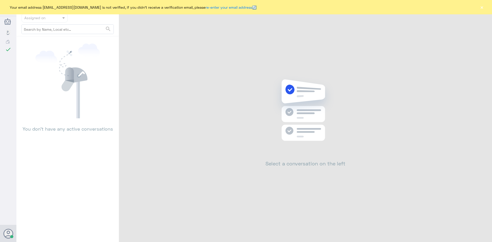
click at [482, 7] on button "×" at bounding box center [481, 7] width 5 height 5
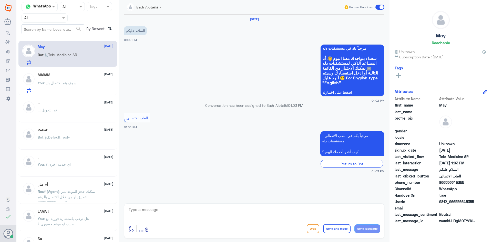
click at [74, 86] on p "You : سوف يتم الاتصال بك" at bounding box center [57, 86] width 39 height 13
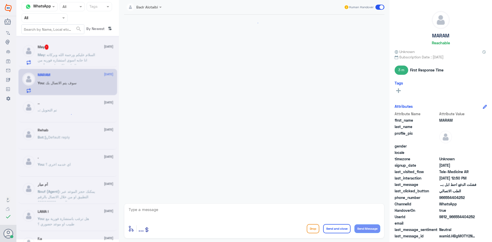
scroll to position [220, 0]
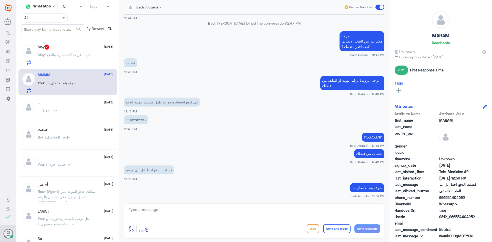
click at [183, 212] on textarea at bounding box center [254, 212] width 252 height 13
type textarea "ممكن صورة للمشكلة"
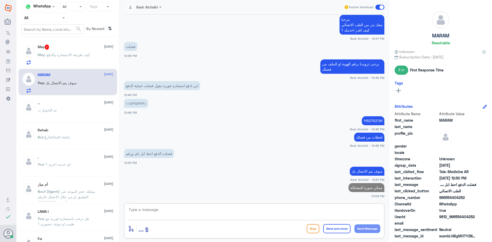
click at [70, 53] on span ": كيف طريقة الاستشاره والدفع" at bounding box center [67, 55] width 45 height 4
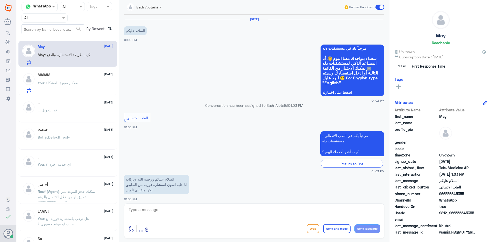
scroll to position [21, 0]
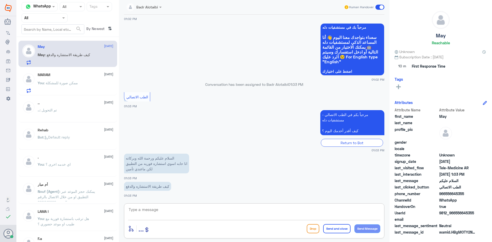
click at [193, 210] on textarea at bounding box center [254, 212] width 252 height 13
paste textarea "مرحبا معك بدر من الطب الاتصالي كيف اقدر اخدمك ؟"
type textarea "مرحبا معك بدر من الطب الاتصالي كيف اقدر اخدمك ؟"
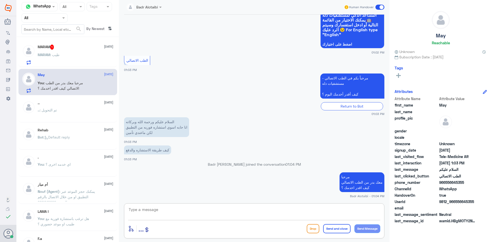
click at [200, 213] on textarea at bounding box center [254, 212] width 252 height 13
click at [200, 214] on textarea at bounding box center [254, 212] width 252 height 13
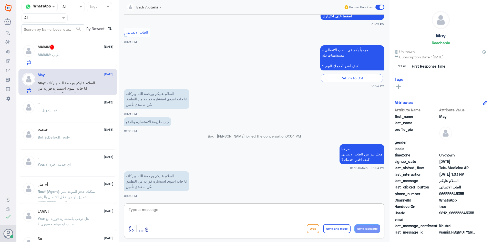
scroll to position [94, 0]
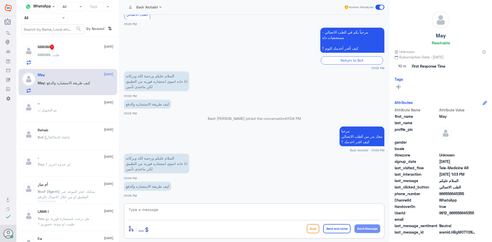
paste textarea "يمكنك تسجيل دخولك للتطبيق، واختر أيقونة "استشارة فورية" لطلب صرف الأدوية، أو إج…"
type textarea "يمكنك تسجيل دخولك للتطبيق، واختر أيقونة "استشارة فورية" لطلب صرف الأدوية، أو إج…"
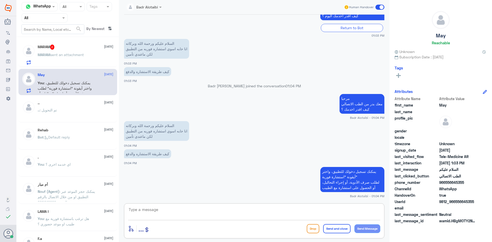
click at [312, 211] on textarea at bounding box center [254, 212] width 252 height 13
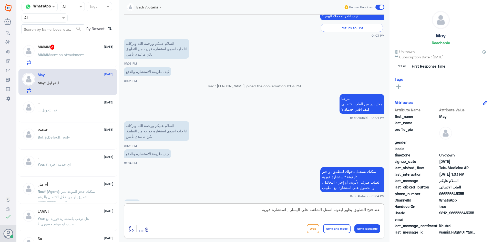
scroll to position [144, 0]
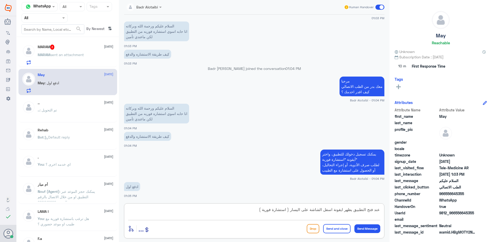
type textarea "عند فتح التطبيق يظهر ايقونة اسفل الشاشة على اليسار ( استشارة فورية )"
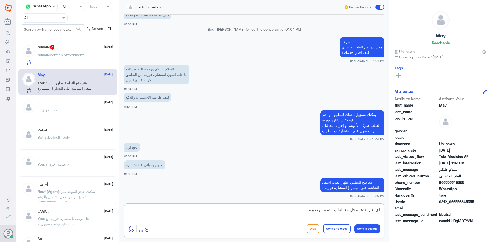
type textarea "اي نعم بعدها تدخل مع الطبيب صوت وصورة"
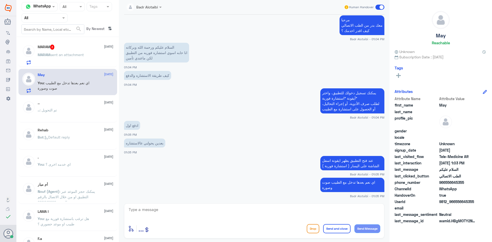
click at [65, 53] on span "sent an attachment" at bounding box center [67, 55] width 34 height 4
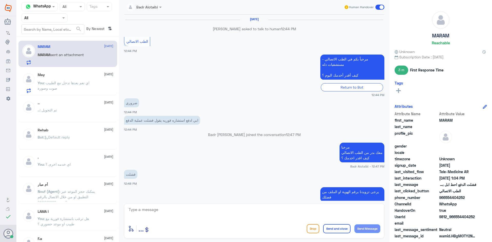
scroll to position [234, 0]
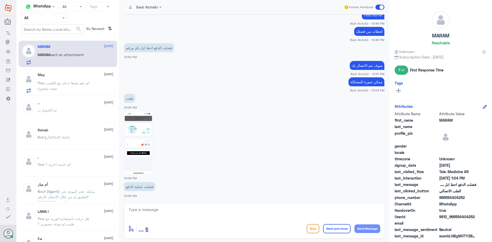
click at [150, 139] on img at bounding box center [138, 143] width 29 height 62
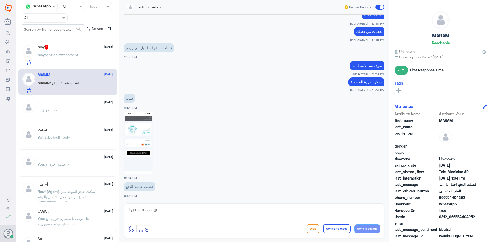
click at [194, 208] on textarea at bounding box center [254, 212] width 252 height 13
type textarea "ممكن رقم للتواصل لحل المشكلة"
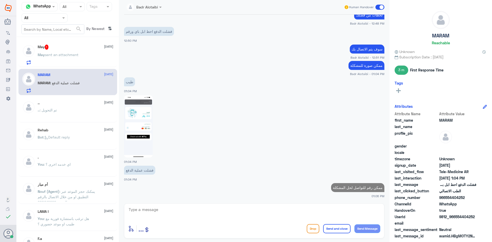
click at [67, 48] on div "May 1 7 September" at bounding box center [76, 47] width 76 height 5
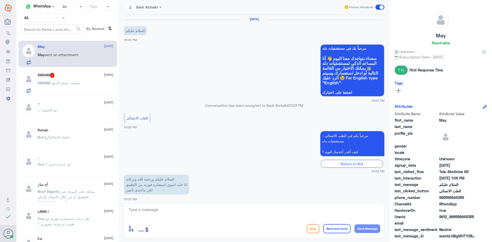
scroll to position [232, 0]
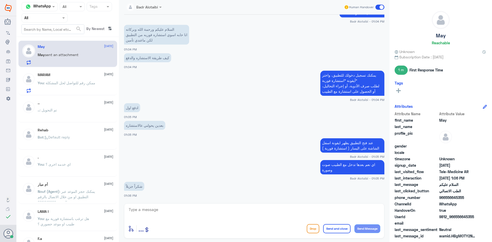
click at [182, 214] on textarea at bounding box center [254, 212] width 252 height 13
type textarea "العفو سعدنا بخدمتك"
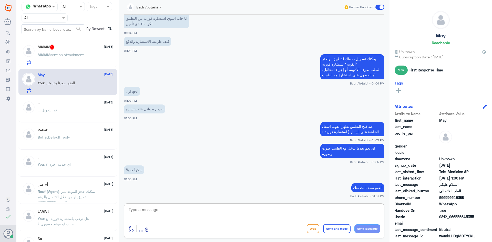
click at [69, 51] on div "MARAM 1 7 September MARAM sent an attachment" at bounding box center [76, 55] width 76 height 20
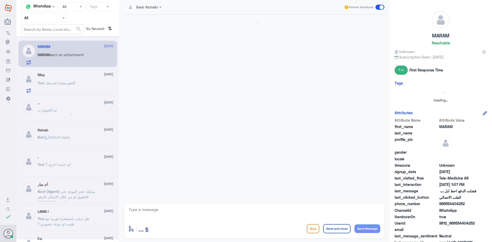
scroll to position [257, 0]
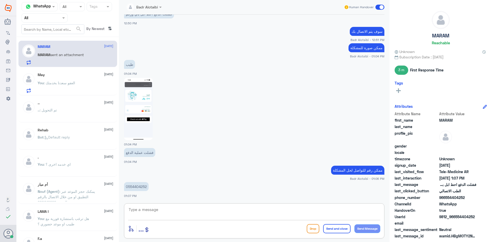
click at [169, 209] on textarea at bounding box center [254, 212] width 252 height 13
type textarea "الجوال مشغول"
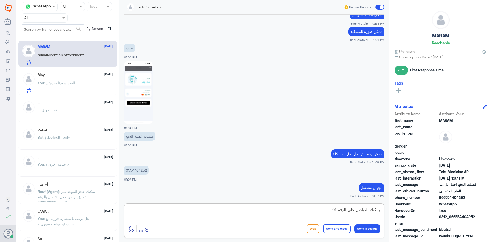
scroll to position [291, 0]
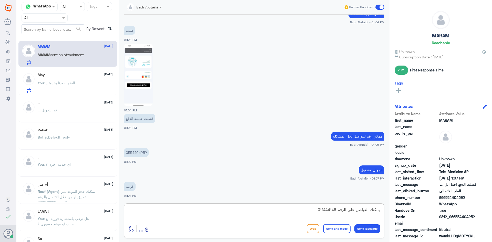
type textarea "يمكنك التواصل على الرقم 0114441489"
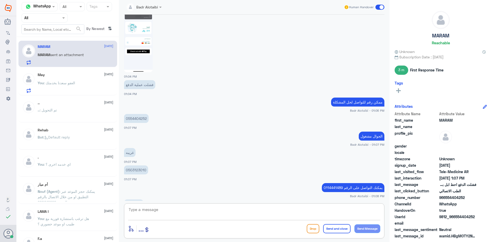
scroll to position [325, 0]
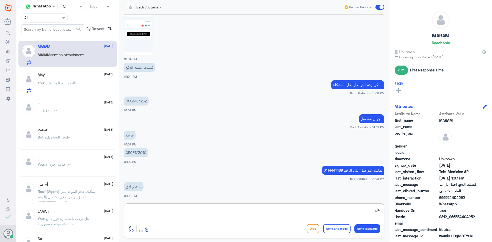
type textarea "ه"
type textarea "هل التطبيق محدث اخر نسخة"
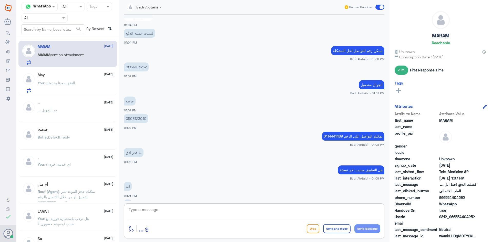
scroll to position [376, 0]
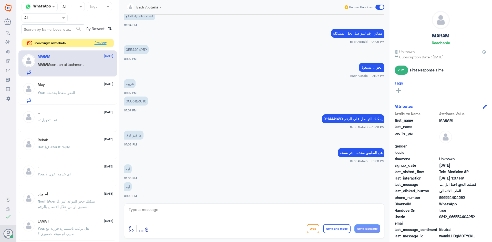
drag, startPoint x: 97, startPoint y: 42, endPoint x: 179, endPoint y: 37, distance: 82.2
click at [148, 44] on div "Channel WhatsApp Status × All Tags Agent Filter All search By Newest ⇅ incoming…" at bounding box center [254, 122] width 476 height 244
click at [101, 40] on button "Preview" at bounding box center [101, 43] width 16 height 8
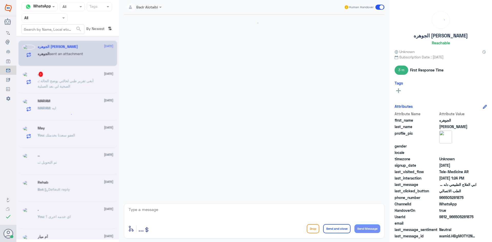
scroll to position [53, 0]
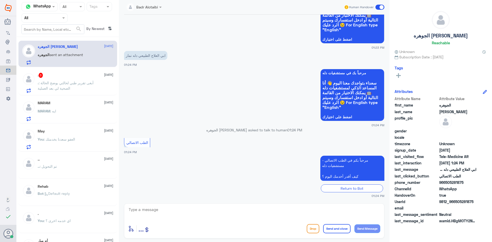
click at [247, 215] on textarea at bounding box center [254, 212] width 252 height 13
paste textarea "مرحبا معك بدر من الطب الاتصالي كيف اقدر اخدمك ؟"
type textarea "مرحبا معك بدر من الطب الاتصالي كيف اقدر اخدمك ؟"
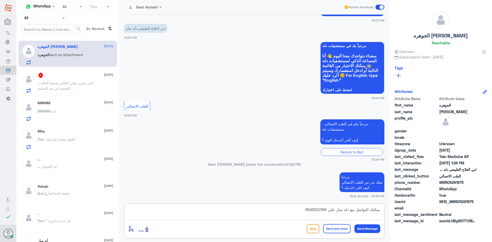
type textarea "يمكنك التواصل مع دله نمار على ا0546022896"
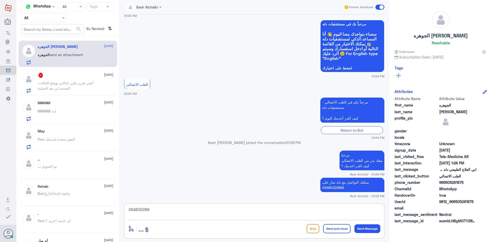
type textarea "0546022896"
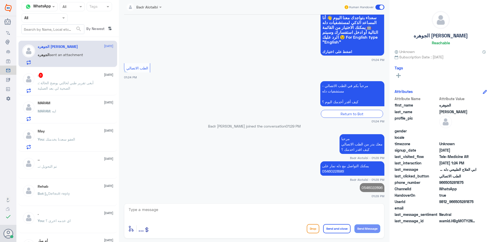
click at [67, 79] on div ". 3 7 September . : أبغى تقرير طبي لحالتي يوضح الحالة الصحية لي بعد العملية" at bounding box center [76, 83] width 76 height 20
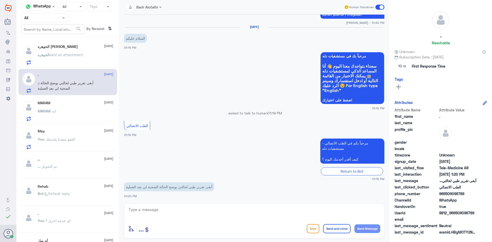
scroll to position [381, 0]
drag, startPoint x: 475, startPoint y: 213, endPoint x: 457, endPoint y: 214, distance: 18.0
click at [457, 214] on span "9812_966509096789" at bounding box center [457, 212] width 37 height 5
copy span "509096789"
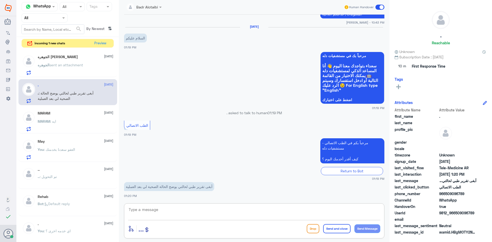
click at [204, 210] on textarea at bounding box center [254, 212] width 252 height 13
click at [181, 210] on textarea at bounding box center [254, 212] width 252 height 13
paste textarea "مرحبا معك بدر من الطب الاتصالي كيف اقدر اخدمك ؟"
type textarea "مرحبا معك بدر من الطب الاتصالي كيف اقدر اخدمك ؟"
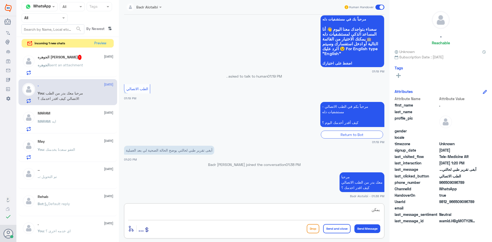
scroll to position [407, 0]
type textarea "يمكنك التواصل مع التقارير الطبية عبر الواتساب على الرقم 0550181732"
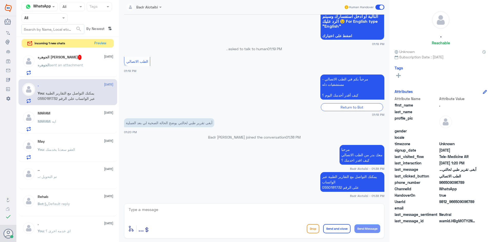
click at [379, 7] on span at bounding box center [380, 7] width 9 height 5
click at [0, 0] on input "checkbox" at bounding box center [0, 0] width 0 height 0
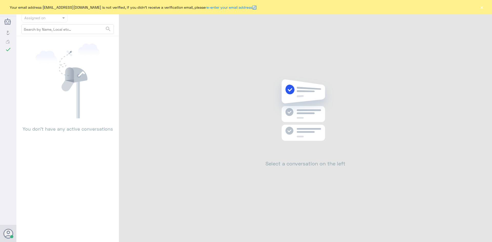
click at [480, 9] on button "×" at bounding box center [481, 7] width 5 height 5
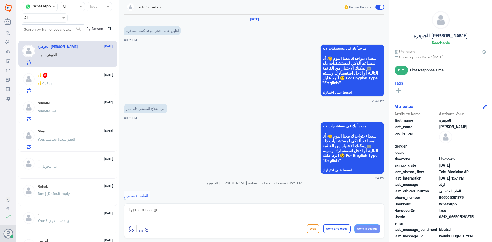
scroll to position [145, 0]
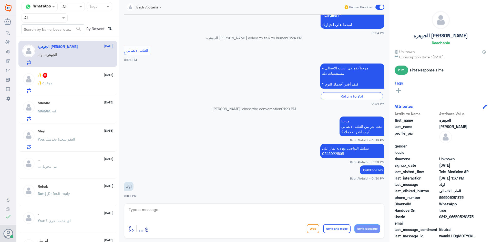
click at [381, 9] on span at bounding box center [380, 7] width 9 height 5
click at [0, 0] on input "checkbox" at bounding box center [0, 0] width 0 height 0
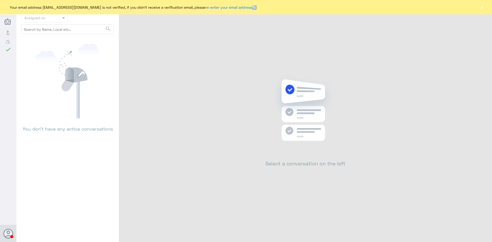
click at [483, 9] on button "×" at bounding box center [481, 7] width 5 height 5
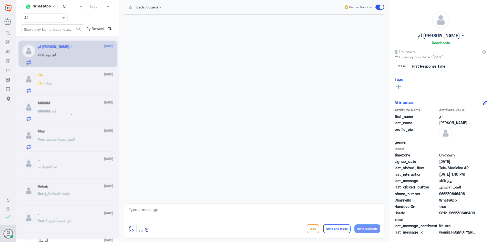
scroll to position [166, 0]
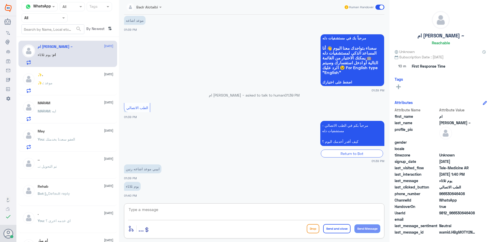
click at [180, 213] on textarea at bounding box center [254, 212] width 252 height 13
paste textarea "مرحبا معك بدر من الطب الاتصالي كيف اقدر اخدمك ؟"
type textarea "مرحبا معك بدر من الطب الاتصالي كيف اقدر اخدمك ؟"
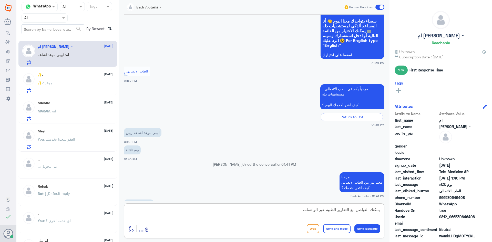
scroll to position [210, 0]
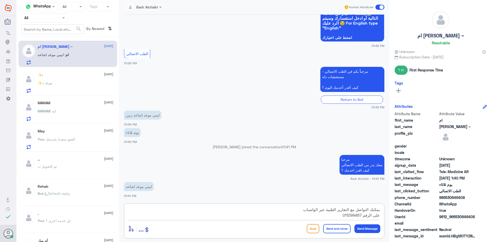
type textarea "يمكنك التواصل مع التقارير الطبية عبر الواتساب على الرقم 0112994877"
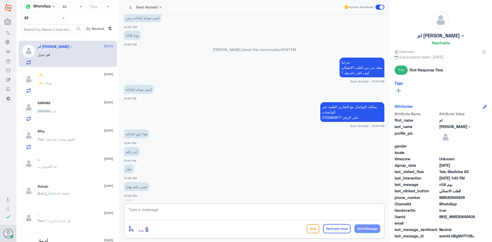
scroll to position [325, 0]
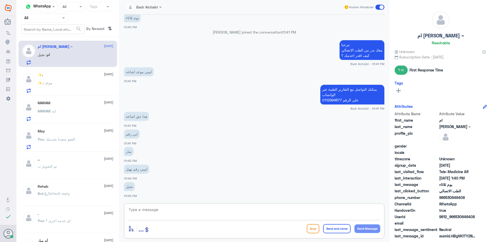
click at [196, 214] on textarea at bounding box center [254, 212] width 252 height 13
type textarea "اشعه دله النخيل"
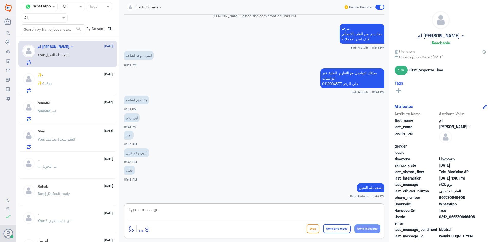
click at [66, 82] on div "✨. : موعد" at bounding box center [76, 88] width 76 height 12
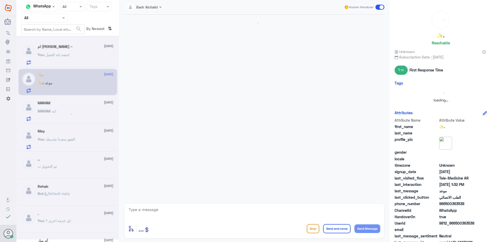
scroll to position [174, 0]
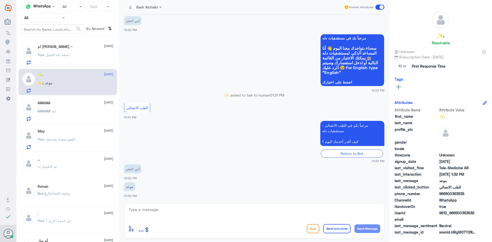
click at [146, 217] on textarea at bounding box center [254, 212] width 252 height 13
paste textarea "مرحبا معك بدر من الطب الاتصالي كيف اقدر اخدمك ؟"
type textarea "مرحبا معك بدر من الطب الاتصالي كيف اقدر اخدمك ؟"
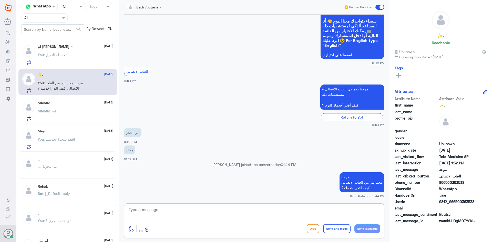
click at [277, 215] on textarea at bounding box center [254, 212] width 252 height 13
type textarea "يمكنك حجز موعد عن طريق التطبيق او الرقم الموحد 920012222"
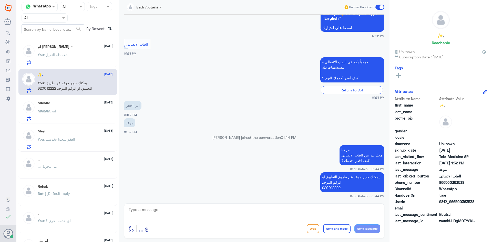
click at [380, 7] on span at bounding box center [380, 7] width 9 height 5
click at [0, 0] on input "checkbox" at bounding box center [0, 0] width 0 height 0
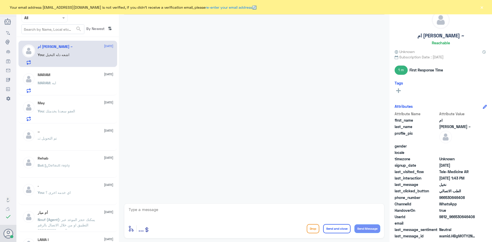
click at [483, 9] on button "×" at bounding box center [481, 7] width 5 height 5
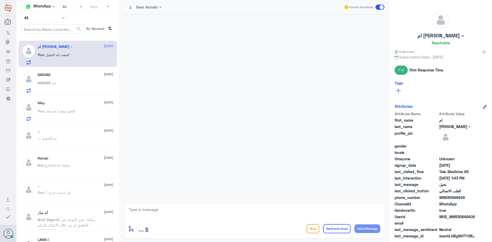
click at [69, 71] on div "MARAM [DATE] MARAM : ايه" at bounding box center [67, 82] width 99 height 26
click at [69, 75] on div "MARAM [DATE]" at bounding box center [76, 75] width 76 height 4
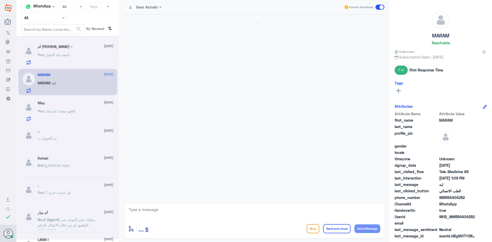
scroll to position [222, 0]
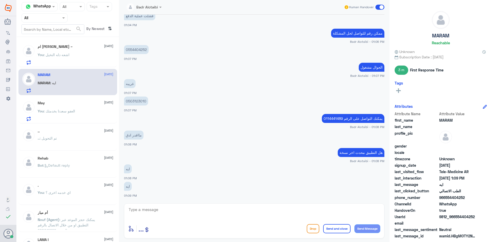
click at [381, 8] on span at bounding box center [380, 7] width 9 height 5
click at [0, 0] on input "checkbox" at bounding box center [0, 0] width 0 height 0
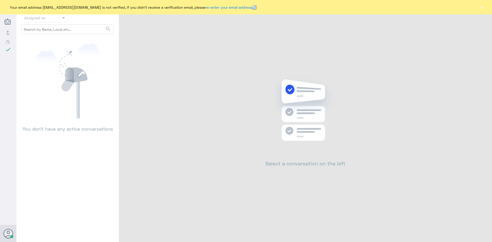
click at [483, 8] on button "×" at bounding box center [481, 7] width 5 height 5
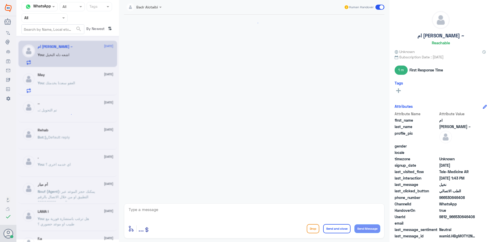
scroll to position [273, 0]
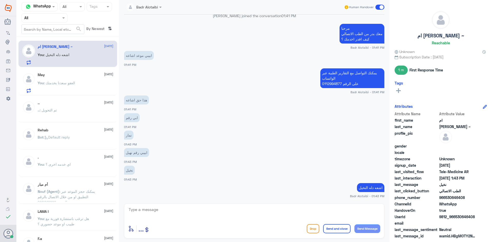
click at [307, 213] on textarea at bounding box center [254, 212] width 252 height 13
type textarea "ن"
type textarea "دله نمار يمكنك التواصل مع الرقم 0546022896"
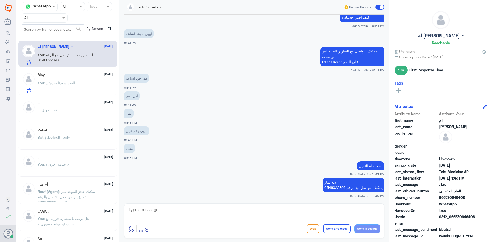
click at [382, 7] on span at bounding box center [380, 7] width 9 height 5
click at [0, 0] on input "checkbox" at bounding box center [0, 0] width 0 height 0
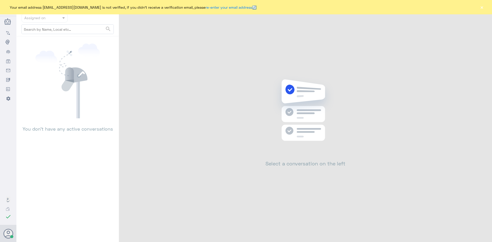
click at [483, 9] on button "×" at bounding box center [481, 7] width 5 height 5
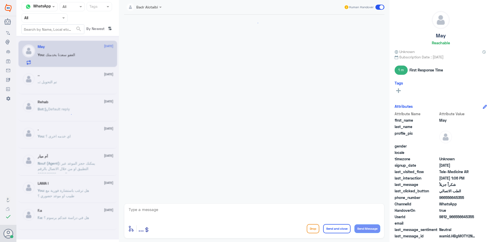
scroll to position [249, 0]
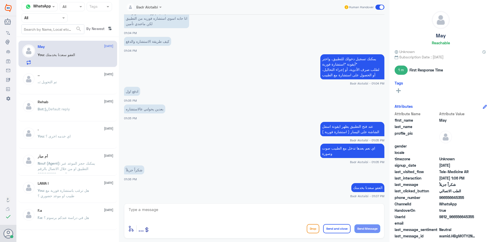
click at [380, 8] on span at bounding box center [380, 7] width 9 height 5
click at [0, 0] on input "checkbox" at bounding box center [0, 0] width 0 height 0
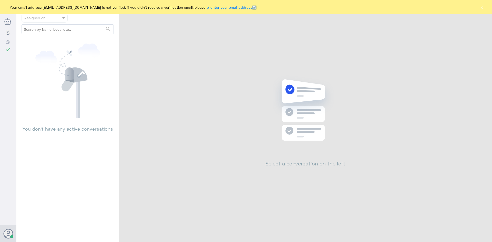
click at [480, 7] on button "×" at bounding box center [481, 7] width 5 height 5
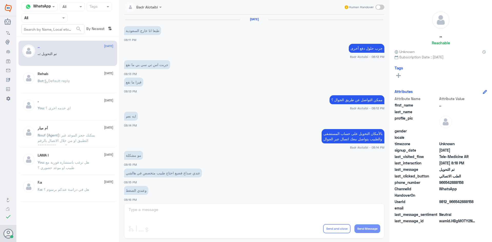
scroll to position [168, 0]
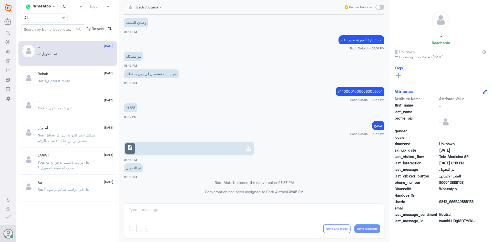
click at [197, 40] on app-msgs-text "الاستشارة الفورية طبيب عام" at bounding box center [254, 39] width 260 height 9
click at [49, 17] on input "text" at bounding box center [38, 18] width 28 height 6
click at [46, 37] on div "Unassigned" at bounding box center [45, 41] width 46 height 12
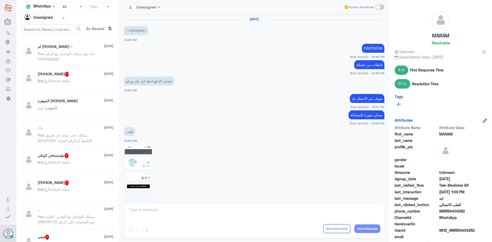
scroll to position [214, 0]
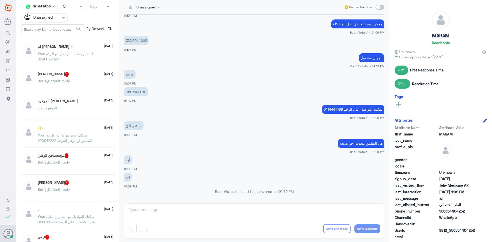
click at [48, 20] on input "text" at bounding box center [38, 18] width 28 height 6
click at [51, 31] on div "All" at bounding box center [45, 29] width 46 height 9
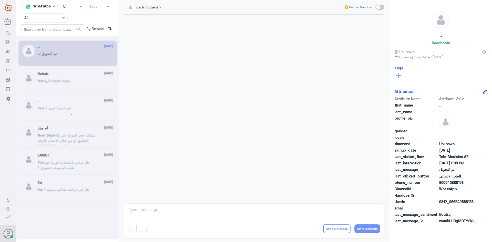
scroll to position [168, 0]
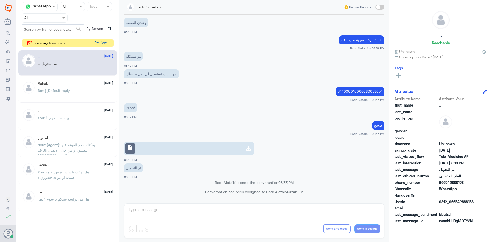
click at [101, 43] on button "Preview" at bounding box center [101, 43] width 16 height 8
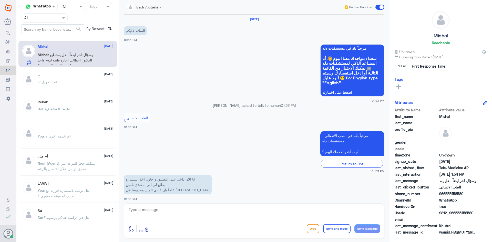
scroll to position [21, 0]
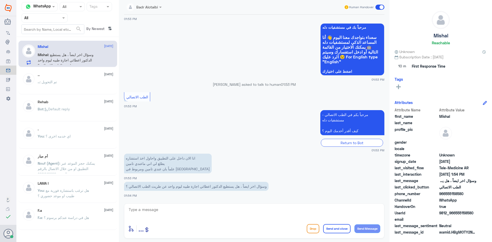
click at [217, 206] on div "enter flow name ... Drop Send and close Send Message" at bounding box center [254, 221] width 260 height 35
click at [202, 210] on textarea at bounding box center [254, 212] width 252 height 13
paste textarea "مرحبا معك بدر من الطب الاتصالي كيف اقدر اخدمك ؟"
type textarea "مرحبا معك بدر من الطب الاتصالي كيف اقدر اخدمك ؟"
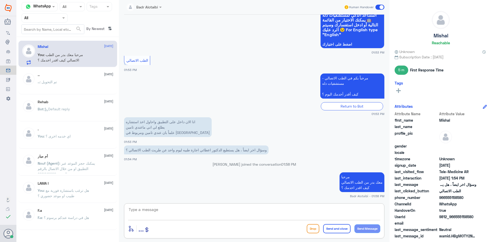
click at [227, 211] on textarea at bounding box center [254, 212] width 252 height 13
type textarea "يرجى تزويدنا برقم الهوية او الملف من فضلك"
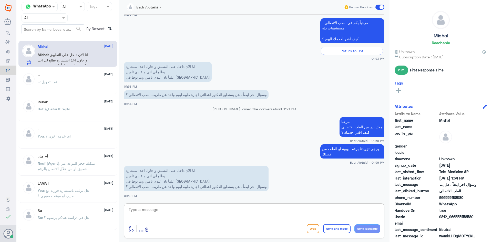
scroll to position [121, 0]
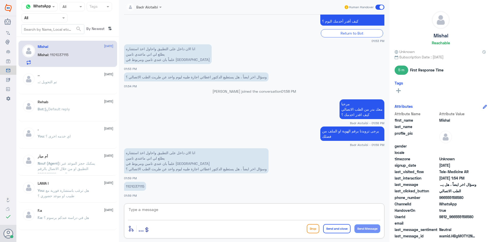
click at [133, 187] on p "1101037115" at bounding box center [135, 186] width 22 height 9
copy p "1101037115"
click at [200, 209] on textarea at bounding box center [254, 212] width 252 height 13
click at [275, 217] on textarea at bounding box center [254, 212] width 252 height 13
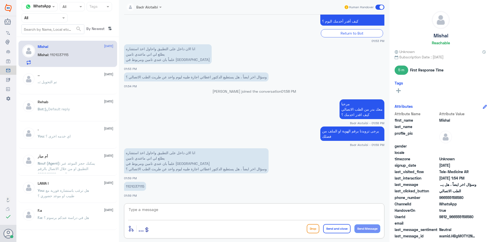
click at [219, 217] on textarea at bounding box center [254, 212] width 252 height 13
type textarea "يمكنك الان تسجيل استشاره على التامين"
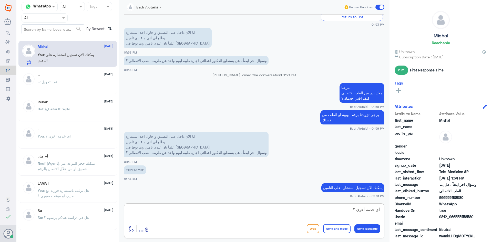
type textarea "أي خدمه أخرى ؟"
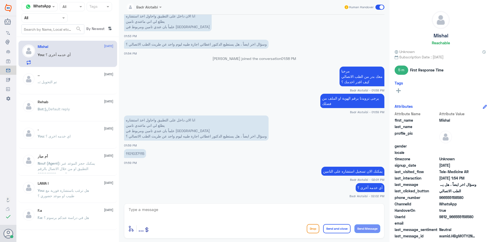
click at [378, 10] on div "Human Handover" at bounding box center [364, 7] width 41 height 9
click at [378, 9] on span at bounding box center [380, 7] width 9 height 5
click at [0, 0] on input "checkbox" at bounding box center [0, 0] width 0 height 0
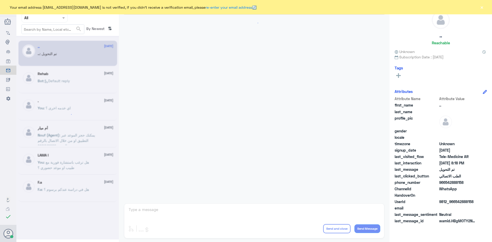
scroll to position [168, 0]
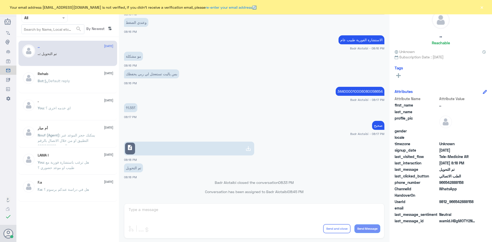
click at [483, 7] on button "×" at bounding box center [481, 7] width 5 height 5
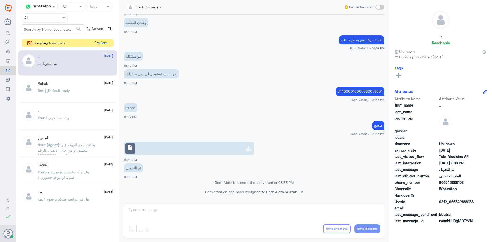
click at [97, 42] on button "Preview" at bounding box center [101, 43] width 16 height 8
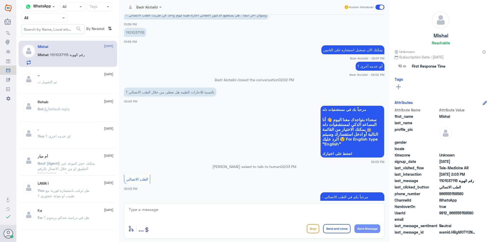
scroll to position [275, 0]
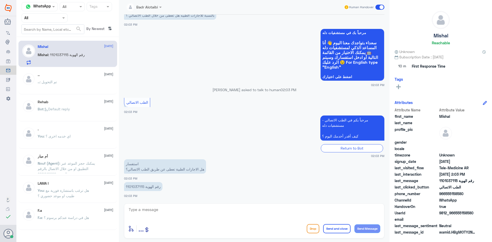
click at [317, 242] on div "Badr Alotaibi Human Handover 7 Sep 2025 الطب الاتصالي 01:53 PM مرحباً بكم في ال…" at bounding box center [254, 122] width 271 height 244
click at [241, 209] on textarea at bounding box center [254, 212] width 252 height 13
click at [219, 210] on textarea at bounding box center [254, 212] width 252 height 13
type textarea "الطبيب يحدد على حسب الحالة"
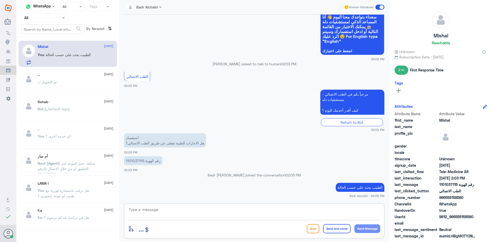
scroll to position [309, 0]
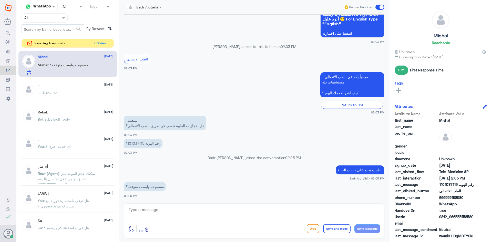
click at [376, 6] on span at bounding box center [380, 7] width 9 height 5
click at [0, 0] on input "checkbox" at bounding box center [0, 0] width 0 height 0
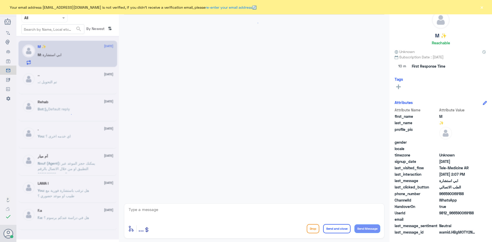
scroll to position [256, 0]
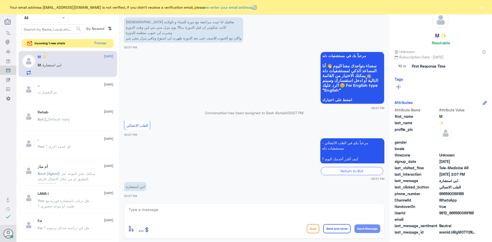
click at [484, 7] on button "×" at bounding box center [481, 7] width 5 height 5
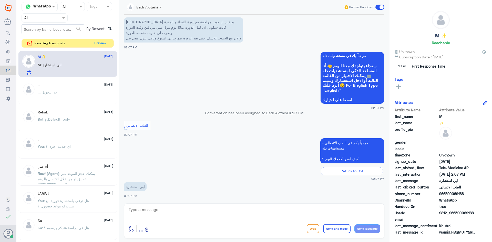
click at [195, 213] on textarea at bounding box center [254, 212] width 252 height 13
paste textarea "مرحبا معك بدر من الطب الاتصالي كيف اقدر اخدمك ؟"
type textarea "مرحبا معك بدر من الطب الاتصالي كيف اقدر اخدمك ؟"
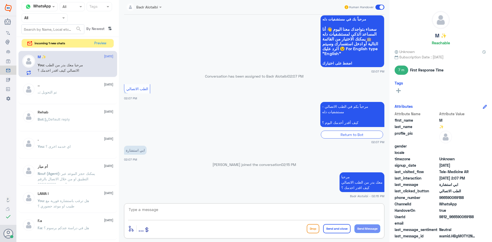
click at [218, 215] on textarea at bounding box center [254, 212] width 252 height 13
drag, startPoint x: 476, startPoint y: 217, endPoint x: 456, endPoint y: 218, distance: 19.8
click at [456, 218] on span "9812_966590069188" at bounding box center [457, 216] width 37 height 5
copy span "590069188"
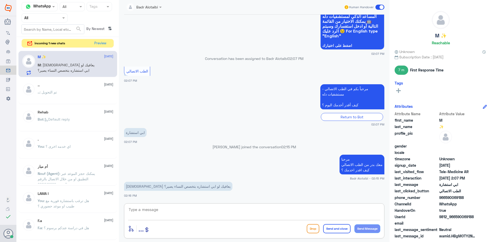
click at [270, 211] on textarea at bounding box center [254, 212] width 252 height 13
type textarea "مع طبيب عام مبدئيا"
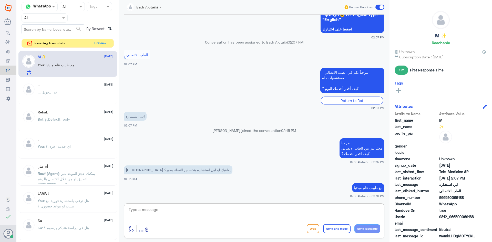
click at [261, 215] on textarea at bounding box center [254, 212] width 252 height 13
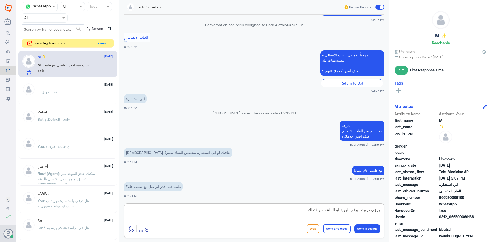
type textarea "يرجى تزويدنا برقم الهوية او الملف من فضلك"
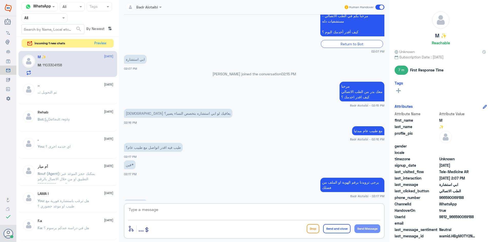
scroll to position [374, 0]
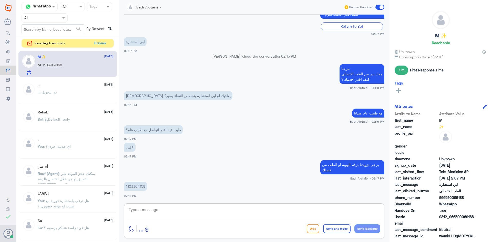
click at [144, 187] on p "1103304158" at bounding box center [135, 186] width 23 height 9
copy p "1103304158"
click at [213, 209] on textarea at bounding box center [254, 212] width 252 height 13
type textarea "تأمينك لا يغطي بمستشفى دله النخيل"
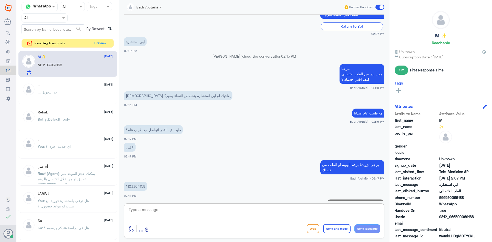
scroll to position [390, 0]
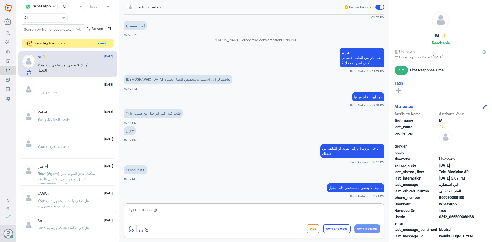
paste textarea "يمكنك تسجيل دخولك للتطبيق، واختر أيقونة "استشارة فورية" لطلب صرف الأدوية، أو إج…"
type textarea "يمكنك تسجيل دخولك للتطبيق، واختر أيقونة "استشارة فورية" لطلب صرف الأدوية، أو إج…"
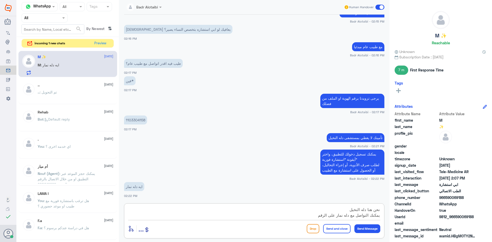
scroll to position [5, 0]
type textarea "نحن هنا دله النخيل يمكنك التواصل مع دله نمار على الرقم 0546022896"
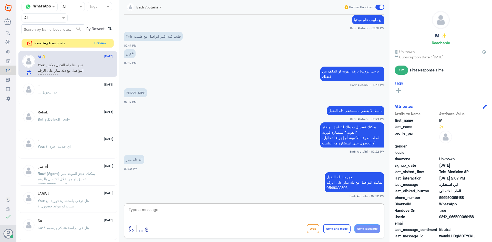
scroll to position [485, 0]
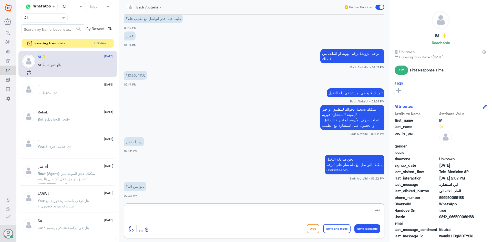
type textarea "نعم"
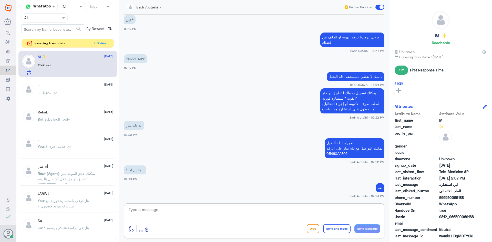
click at [379, 7] on span at bounding box center [380, 7] width 9 height 5
click at [0, 0] on input "checkbox" at bounding box center [0, 0] width 0 height 0
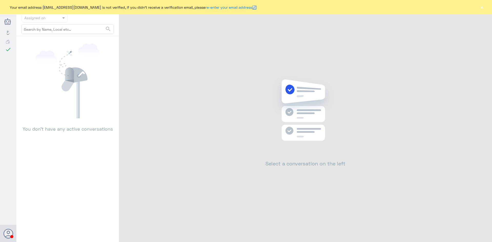
click at [481, 9] on button "×" at bounding box center [481, 7] width 5 height 5
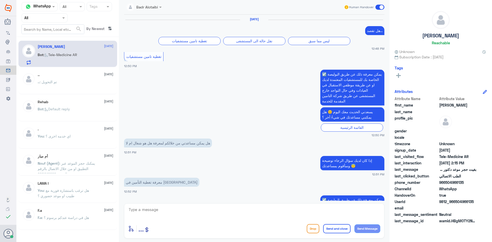
scroll to position [420, 0]
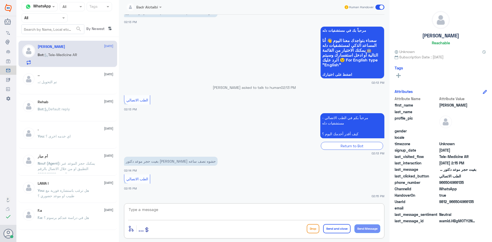
click at [161, 212] on textarea at bounding box center [254, 212] width 252 height 13
paste textarea "مرحبا معك بدر من الطب الاتصالي كيف اقدر اخدمك ؟"
type textarea "مرحبا معك بدر من الطب الاتصالي كيف اقدر اخدمك ؟"
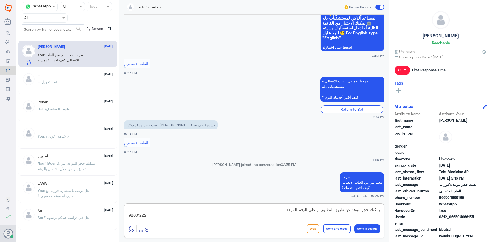
type textarea "يمكنك حجز موعد عن طريق التطبيق او على الرقم الموحد 920012222"
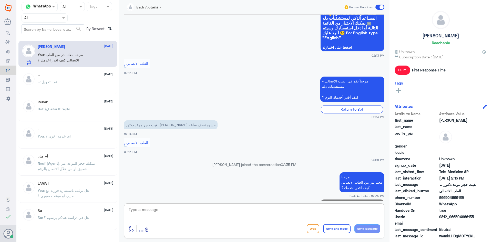
scroll to position [474, 0]
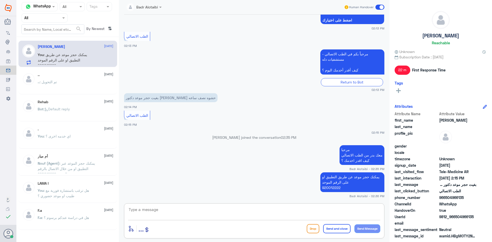
click at [376, 9] on label at bounding box center [380, 7] width 9 height 5
click at [0, 0] on input "checkbox" at bounding box center [0, 0] width 0 height 0
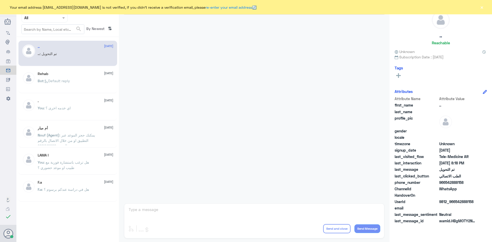
click at [487, 9] on div "Your email address b_malotaibi@dallah-hospital.com is not verified, if you didn…" at bounding box center [246, 7] width 492 height 14
click at [483, 9] on button "×" at bounding box center [481, 7] width 5 height 5
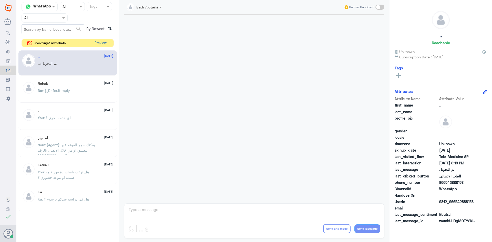
click at [100, 43] on button "Preview" at bounding box center [101, 43] width 16 height 8
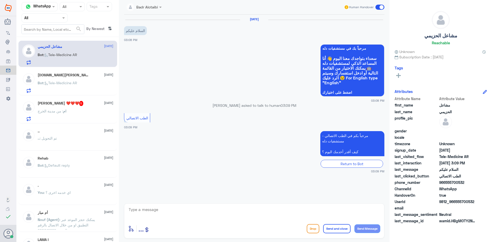
click at [70, 114] on div "ام : من مدينة الخرج" at bounding box center [76, 116] width 76 height 12
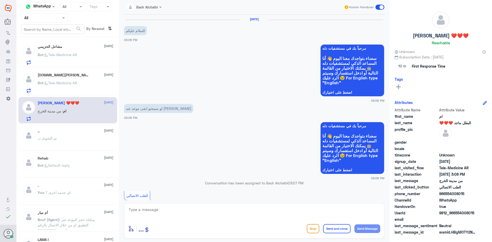
scroll to position [104, 0]
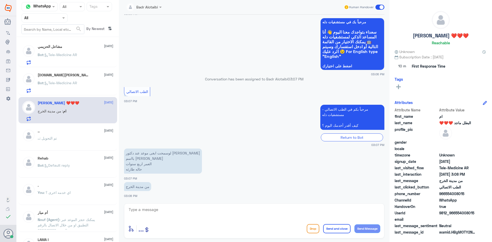
click at [172, 217] on textarea at bounding box center [254, 212] width 252 height 13
paste textarea "مرحبا معك بدر من الطب الاتصالي كيف اقدر اخدمك ؟"
type textarea "مرحبا معك بدر من الطب الاتصالي كيف اقدر اخدمك ؟"
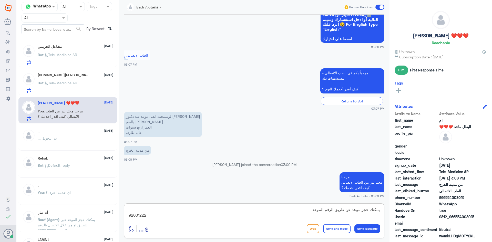
type textarea "يمكنك حجز موعد عن طريق الرقم الموحد 920012222"
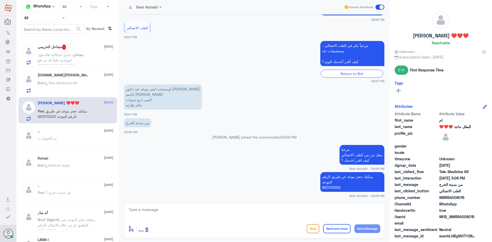
click at [378, 5] on span at bounding box center [380, 7] width 9 height 5
click at [0, 0] on input "checkbox" at bounding box center [0, 0] width 0 height 0
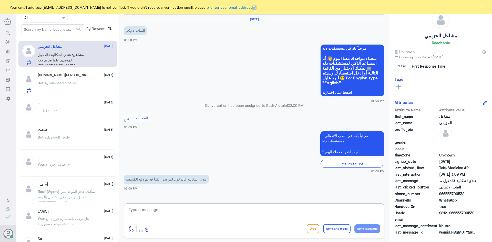
click at [212, 207] on textarea at bounding box center [254, 212] width 252 height 13
click at [62, 73] on div "S.Al Jaber 2 7 September Bot : Tele-Medicine AR" at bounding box center [67, 82] width 99 height 26
click at [68, 84] on span ": Tele-Medicine AR" at bounding box center [61, 83] width 34 height 4
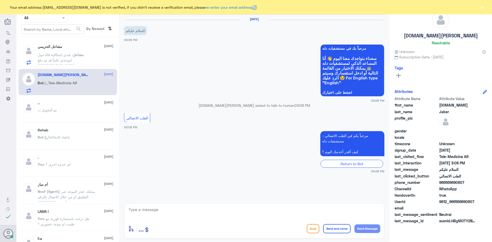
click at [75, 58] on span ": عندي اشكالية فالدخول لموعدي علماً قد تم دفع الكشفية" at bounding box center [56, 60] width 37 height 15
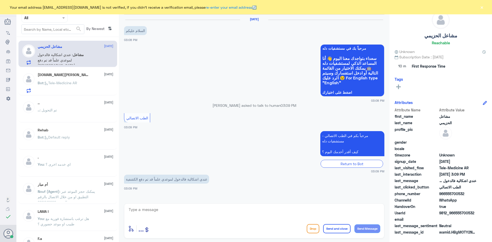
drag, startPoint x: 180, startPoint y: 207, endPoint x: 180, endPoint y: 210, distance: 3.1
click at [180, 208] on textarea at bounding box center [254, 212] width 252 height 13
drag, startPoint x: 183, startPoint y: 212, endPoint x: 219, endPoint y: 211, distance: 36.2
click at [183, 212] on textarea at bounding box center [254, 212] width 252 height 13
drag, startPoint x: 475, startPoint y: 213, endPoint x: 456, endPoint y: 213, distance: 19.0
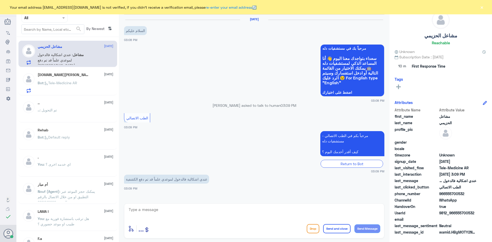
click at [456, 213] on div "UserId 9812_966555700532" at bounding box center [441, 213] width 92 height 6
copy span "555700532"
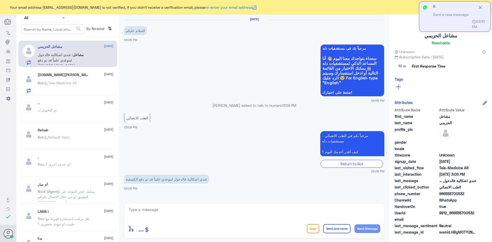
click at [298, 215] on textarea at bounding box center [254, 212] width 252 height 13
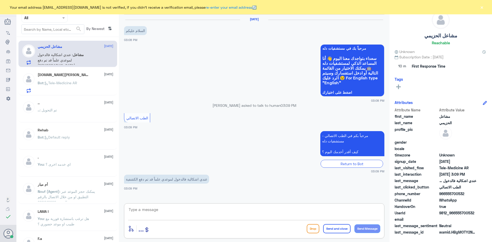
paste textarea "مرحبا معك بدر من الطب الاتصالي كيف اقدر اخدمك ؟"
type textarea "مرحبا معك بدر من الطب الاتصالي كيف اقدر اخدمك ؟"
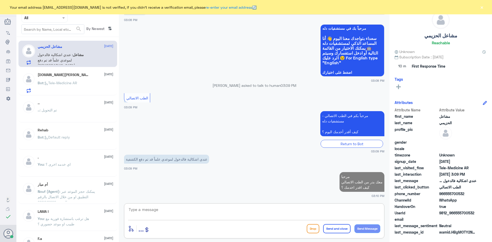
click at [223, 217] on textarea at bounding box center [254, 212] width 252 height 13
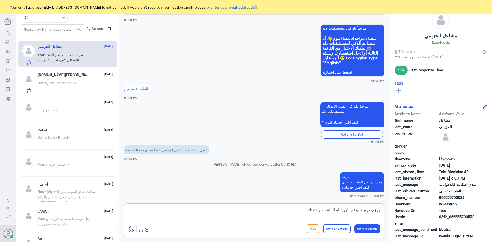
type textarea "يرجى تزويدنا برقم الهوية او الملف من فضلك"
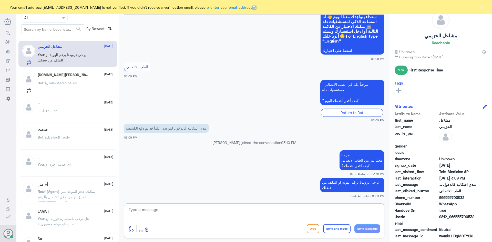
click at [88, 86] on div "Bot : Tele-Medicine AR" at bounding box center [76, 88] width 76 height 12
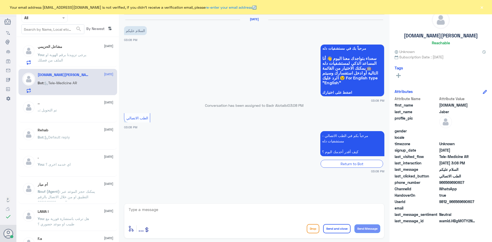
click at [183, 214] on textarea at bounding box center [254, 212] width 252 height 13
paste textarea "مرحبا معك بدر من الطب الاتصالي كيف اقدر اخدمك ؟"
type textarea "مرحبا معك بدر من الطب الاتصالي كيف اقدر اخدمك ؟"
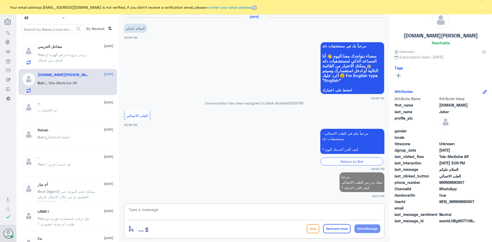
click at [480, 8] on button "×" at bounding box center [481, 7] width 5 height 5
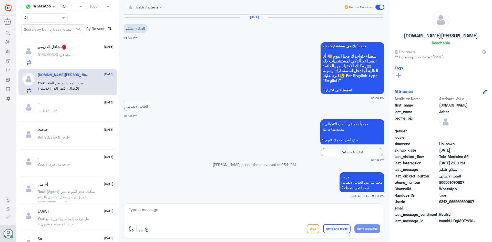
click at [78, 58] on div "مشاعل : 1054982325" at bounding box center [76, 59] width 76 height 12
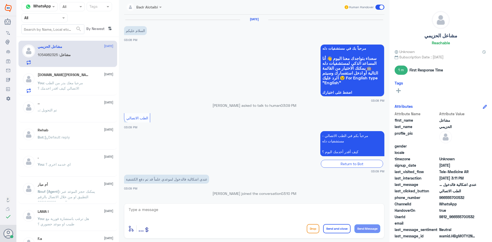
scroll to position [68, 0]
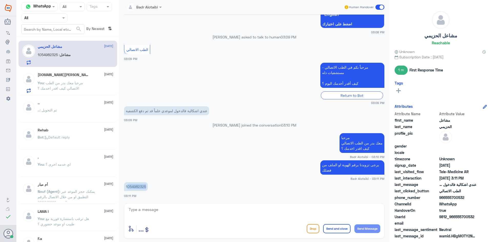
drag, startPoint x: 146, startPoint y: 187, endPoint x: 127, endPoint y: 189, distance: 18.3
click at [127, 189] on p "1054982325" at bounding box center [136, 186] width 24 height 9
click at [143, 188] on p "1054982325" at bounding box center [136, 186] width 24 height 9
drag, startPoint x: 146, startPoint y: 187, endPoint x: 125, endPoint y: 188, distance: 20.3
click at [125, 188] on p "1054982325" at bounding box center [136, 186] width 24 height 9
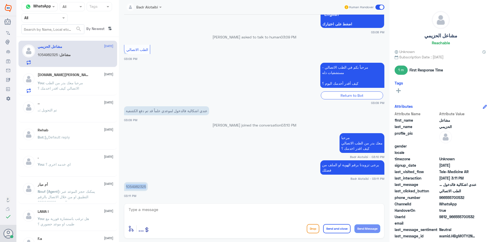
copy p "1054982325"
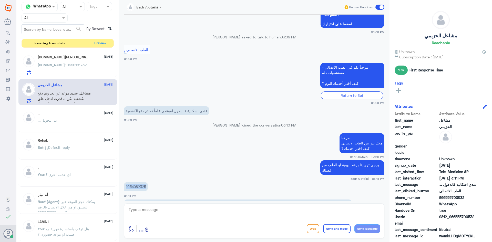
scroll to position [86, 0]
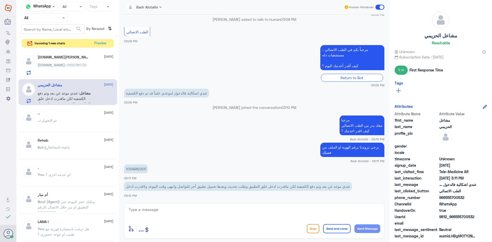
click at [68, 68] on div "S.Al : 0550181732" at bounding box center [76, 70] width 76 height 12
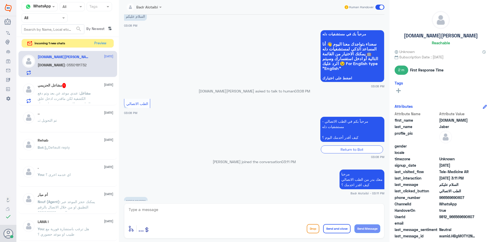
scroll to position [29, 0]
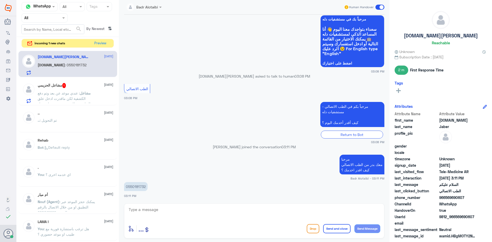
click at [138, 185] on p "0550181732" at bounding box center [136, 186] width 24 height 9
drag, startPoint x: 146, startPoint y: 187, endPoint x: 116, endPoint y: 189, distance: 29.9
click at [116, 189] on div "Channel WhatsApp Status × All Tags Agent Filter All search By Newest ⇅ incoming…" at bounding box center [254, 122] width 476 height 244
click at [160, 181] on div "0550181732 03:11 PM" at bounding box center [254, 189] width 260 height 17
drag, startPoint x: 146, startPoint y: 186, endPoint x: 126, endPoint y: 189, distance: 20.2
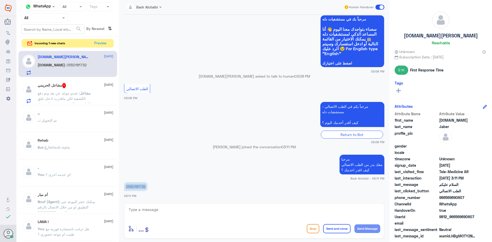
click at [126, 189] on p "0550181732" at bounding box center [136, 186] width 24 height 9
copy p "0550181732"
click at [194, 172] on app-msgs-text "مرحبا معك بدر من الطب الاتصالي كيف اقدر اخدمك ؟" at bounding box center [254, 165] width 260 height 20
click at [184, 210] on textarea at bounding box center [254, 212] width 252 height 13
type textarea "تفضل كيف اقدر اخدمك ؟"
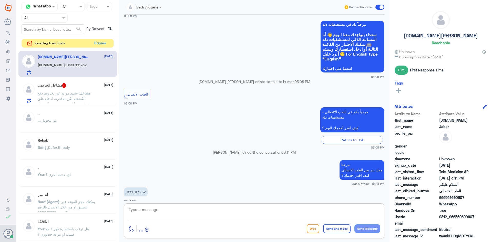
scroll to position [46, 0]
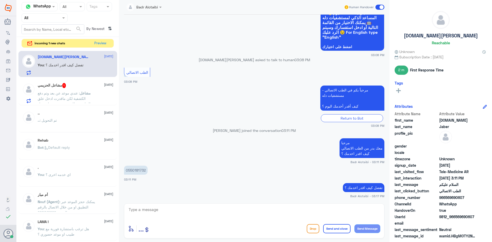
click at [81, 95] on span ": عندي موعد عن بعد وتم دفع الكشفية لكن ماقدرت ادخل علق التطبيق وطلب تحديث وبعده…" at bounding box center [64, 104] width 53 height 26
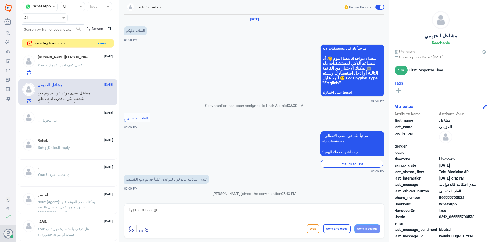
scroll to position [86, 0]
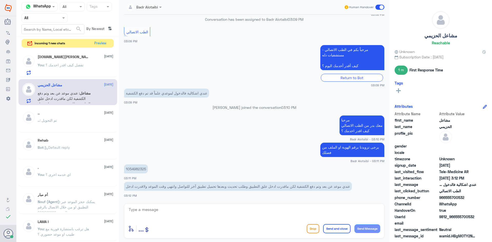
click at [198, 212] on textarea at bounding box center [254, 212] width 252 height 13
type textarea "سوف يتم التواصل معك من قبل الطبيب"
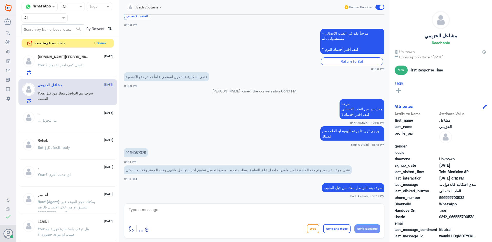
click at [380, 8] on span at bounding box center [380, 7] width 9 height 5
click at [0, 0] on input "checkbox" at bounding box center [0, 0] width 0 height 0
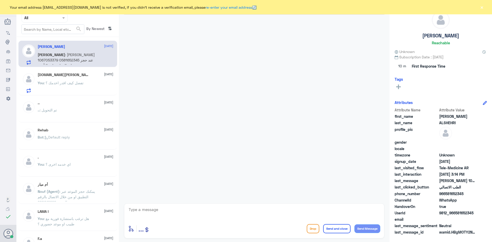
click at [482, 8] on button "×" at bounding box center [481, 7] width 5 height 5
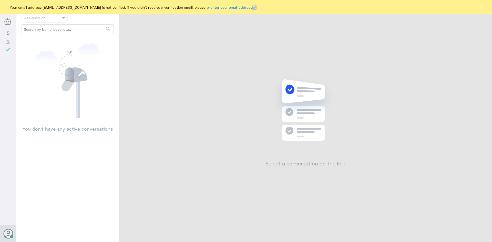
click at [480, 8] on button "×" at bounding box center [481, 7] width 5 height 5
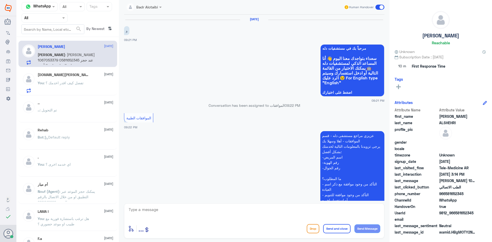
scroll to position [341, 0]
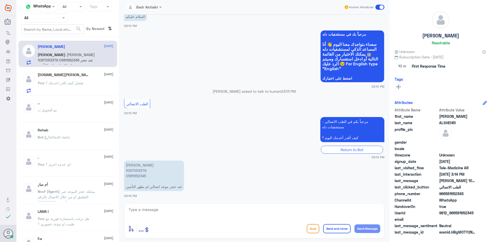
click at [183, 212] on textarea at bounding box center [254, 212] width 252 height 13
paste textarea "مرحبا معك بدر من الطب الاتصالي كيف اقدر اخدمك ؟"
type textarea "مرحبا معك بدر من الطب الاتصالي كيف اقدر اخدمك ؟"
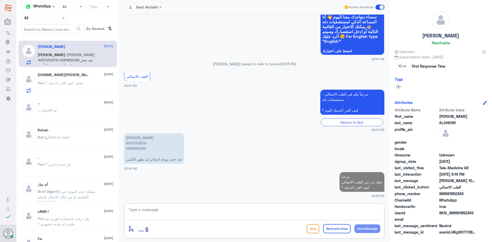
click at [218, 212] on textarea at bounding box center [254, 212] width 252 height 13
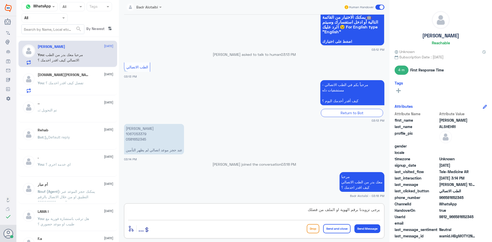
type textarea "يرجى تزويدنا برقم الهوية او الملف من فضلك"
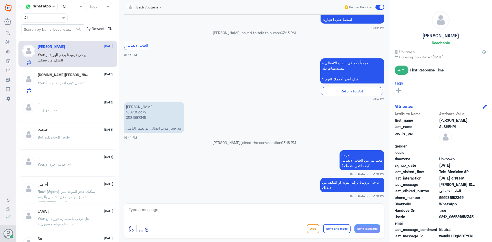
click at [80, 85] on span ": تفضل كيف اقدر اخدمك ؟" at bounding box center [64, 83] width 40 height 4
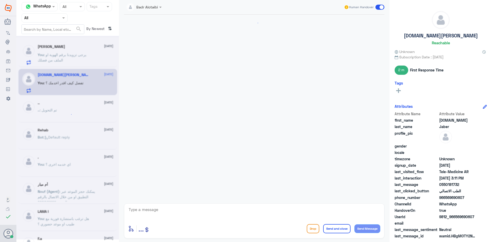
scroll to position [46, 0]
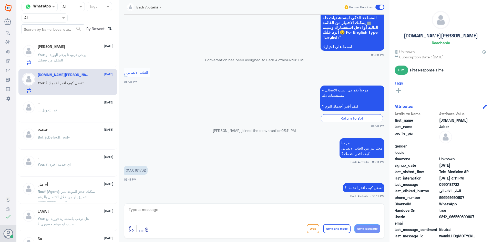
click at [379, 7] on span at bounding box center [380, 7] width 9 height 5
click at [0, 0] on input "checkbox" at bounding box center [0, 0] width 0 height 0
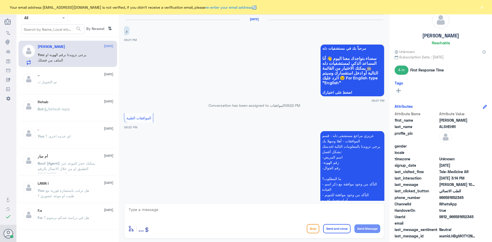
scroll to position [400, 0]
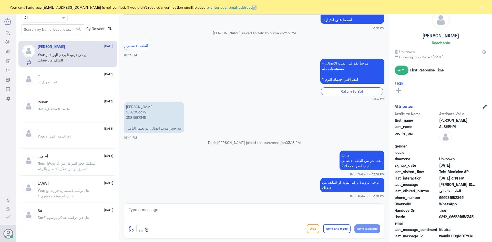
click at [482, 7] on button "×" at bounding box center [481, 7] width 5 height 5
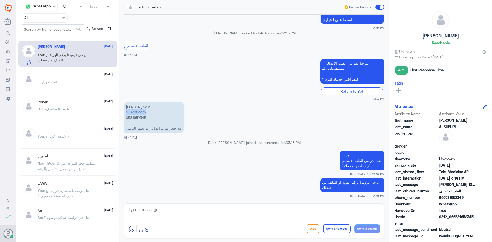
drag, startPoint x: 146, startPoint y: 113, endPoint x: 125, endPoint y: 112, distance: 20.5
click at [125, 112] on p "[PERSON_NAME] 1067053379 0581652345 عند حجز موعد اتصالي لم يظهر التأمين" at bounding box center [154, 117] width 60 height 31
copy p "1067053379"
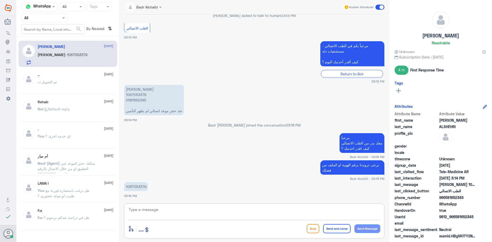
click at [254, 218] on textarea at bounding box center [254, 212] width 252 height 13
type textarea "لحظات من فضلك سوف يتم تحديث التامين"
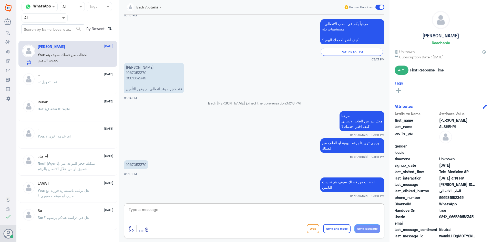
drag, startPoint x: 64, startPoint y: 18, endPoint x: 66, endPoint y: 24, distance: 6.0
click at [64, 18] on span at bounding box center [63, 18] width 3 height 2
click at [58, 36] on div "Unassigned" at bounding box center [45, 41] width 46 height 12
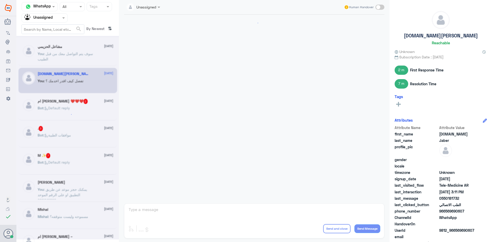
scroll to position [55, 0]
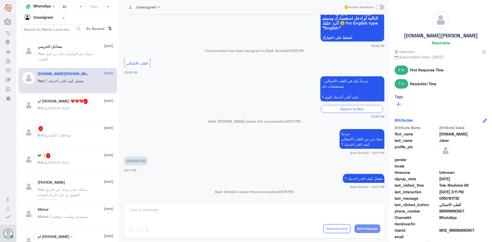
click at [74, 49] on div "[PERSON_NAME] [DATE] You : سوف يتم التواصل معك من قبل الطبيب" at bounding box center [76, 54] width 76 height 19
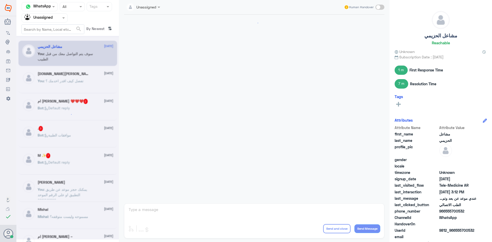
scroll to position [112, 0]
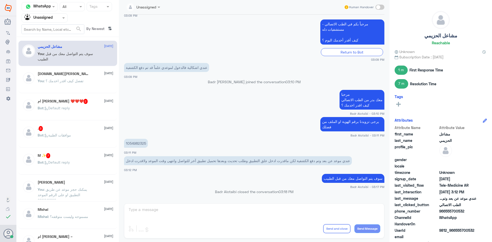
click at [54, 18] on div at bounding box center [45, 18] width 46 height 6
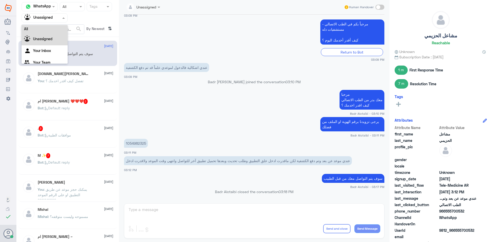
scroll to position [0, 0]
click at [45, 26] on div "All" at bounding box center [45, 29] width 46 height 9
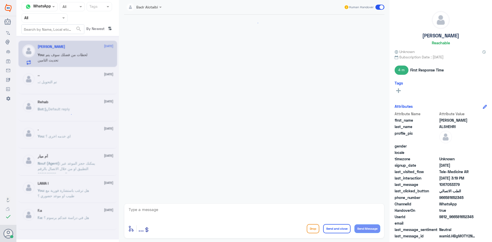
scroll to position [421, 0]
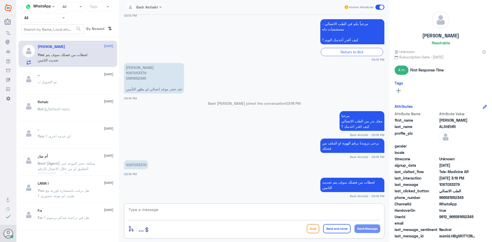
click at [194, 211] on textarea at bounding box center [254, 212] width 252 height 13
type textarea "لا يوجد تغطية في [GEOGRAPHIC_DATA] (النخيل)"
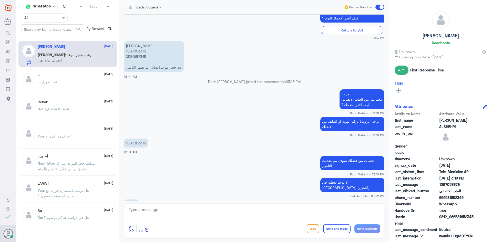
scroll to position [478, 0]
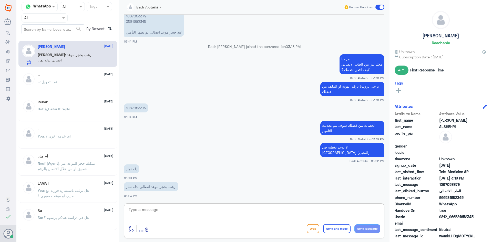
click at [185, 225] on div "enter flow name ... Drop Send and close Send Message" at bounding box center [254, 229] width 252 height 12
click at [182, 217] on textarea at bounding box center [254, 212] width 252 height 13
type textarea "يمكنك التواصل مع التقارير الطبية عبر الواتساب على الرقم 0546022896"
